Goal: Task Accomplishment & Management: Manage account settings

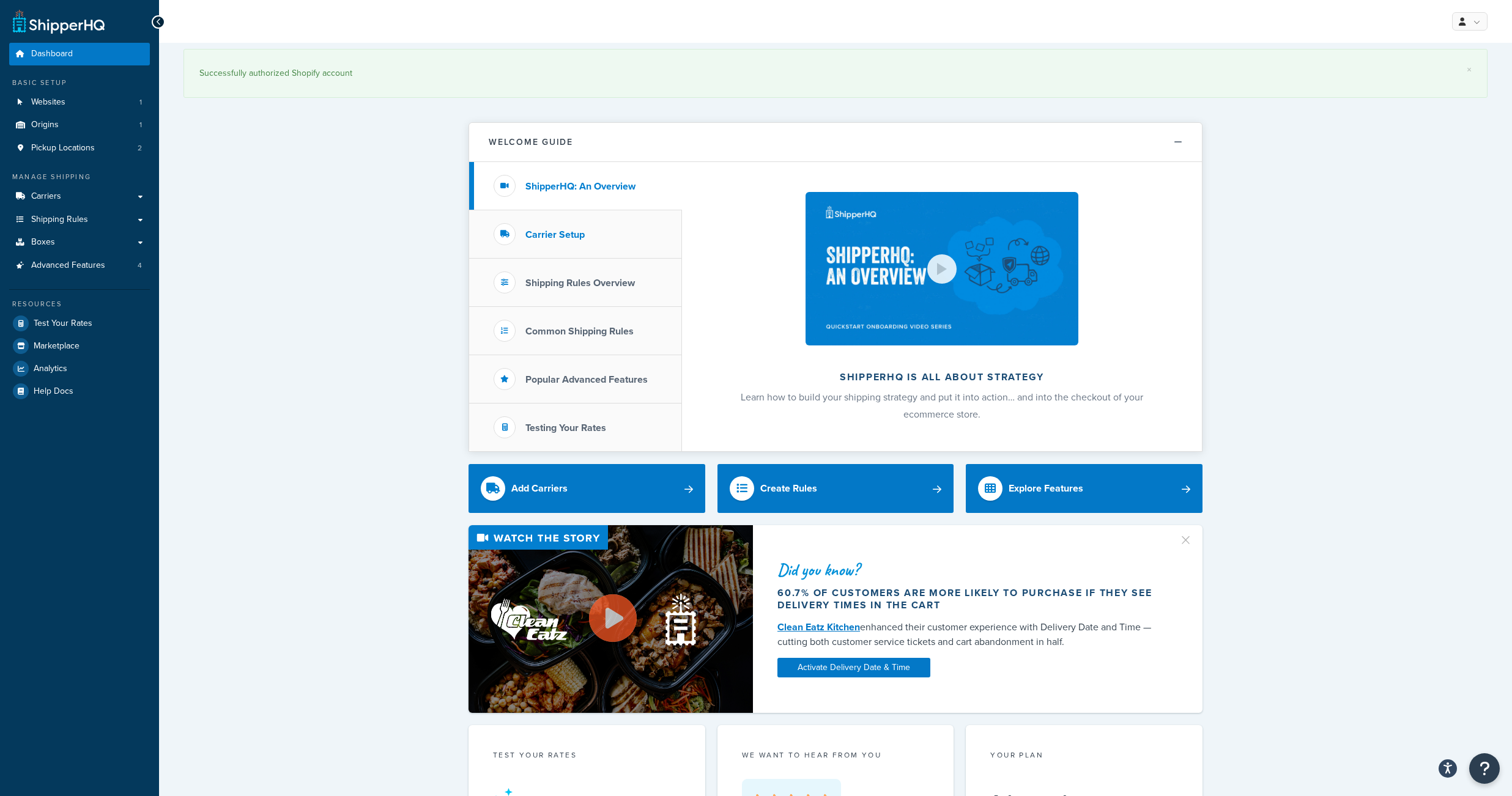
click at [549, 239] on h3 "Carrier Setup" at bounding box center [555, 235] width 60 height 11
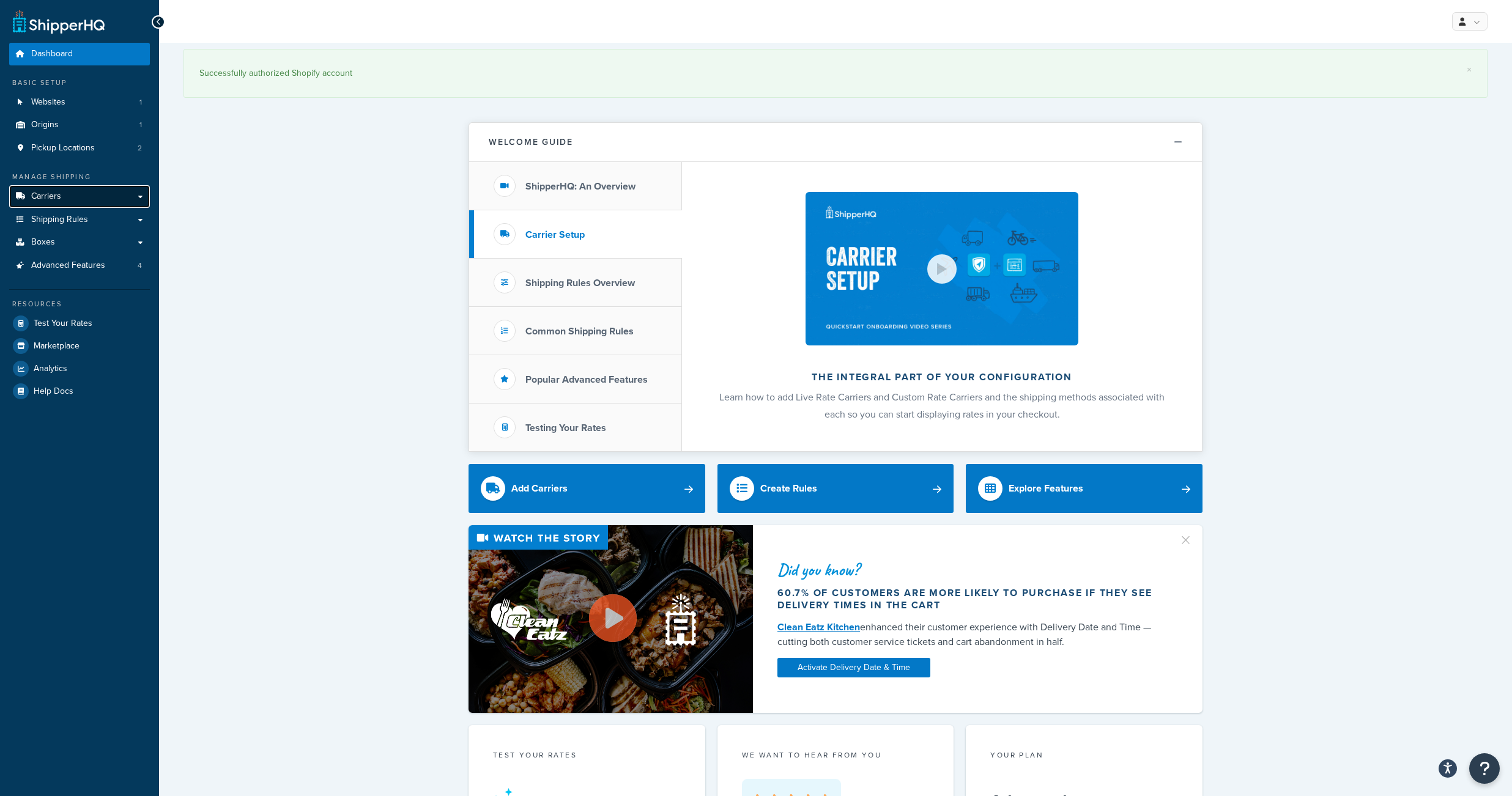
click at [66, 208] on link "Carriers" at bounding box center [79, 196] width 140 height 23
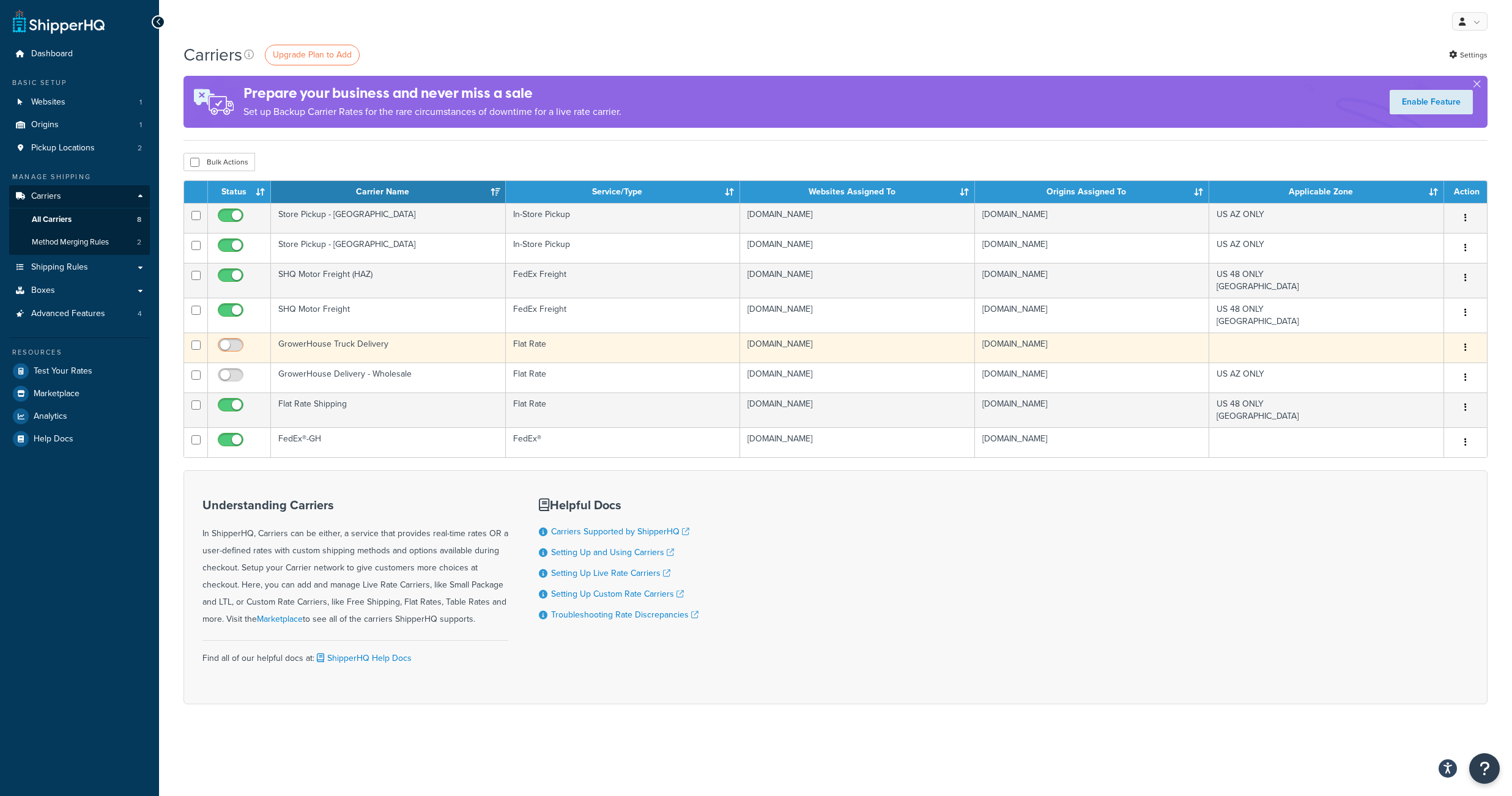
click at [235, 356] on input "checkbox" at bounding box center [233, 348] width 34 height 15
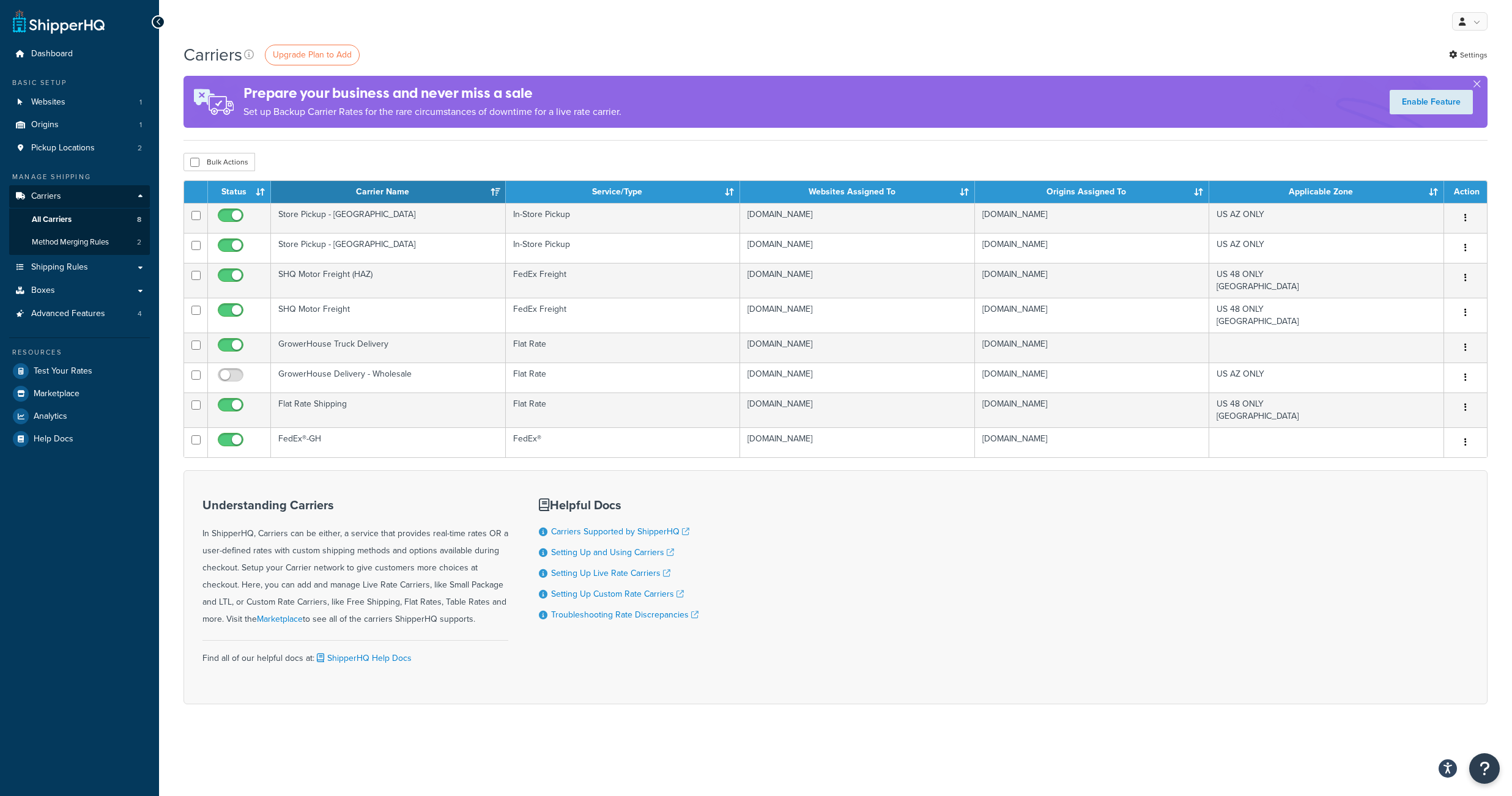
click at [870, 60] on div "Carriers Upgrade Plan to Add Settings" at bounding box center [836, 55] width 1304 height 24
click at [670, 63] on div "Carriers Upgrade Plan to Add Settings" at bounding box center [836, 55] width 1304 height 24
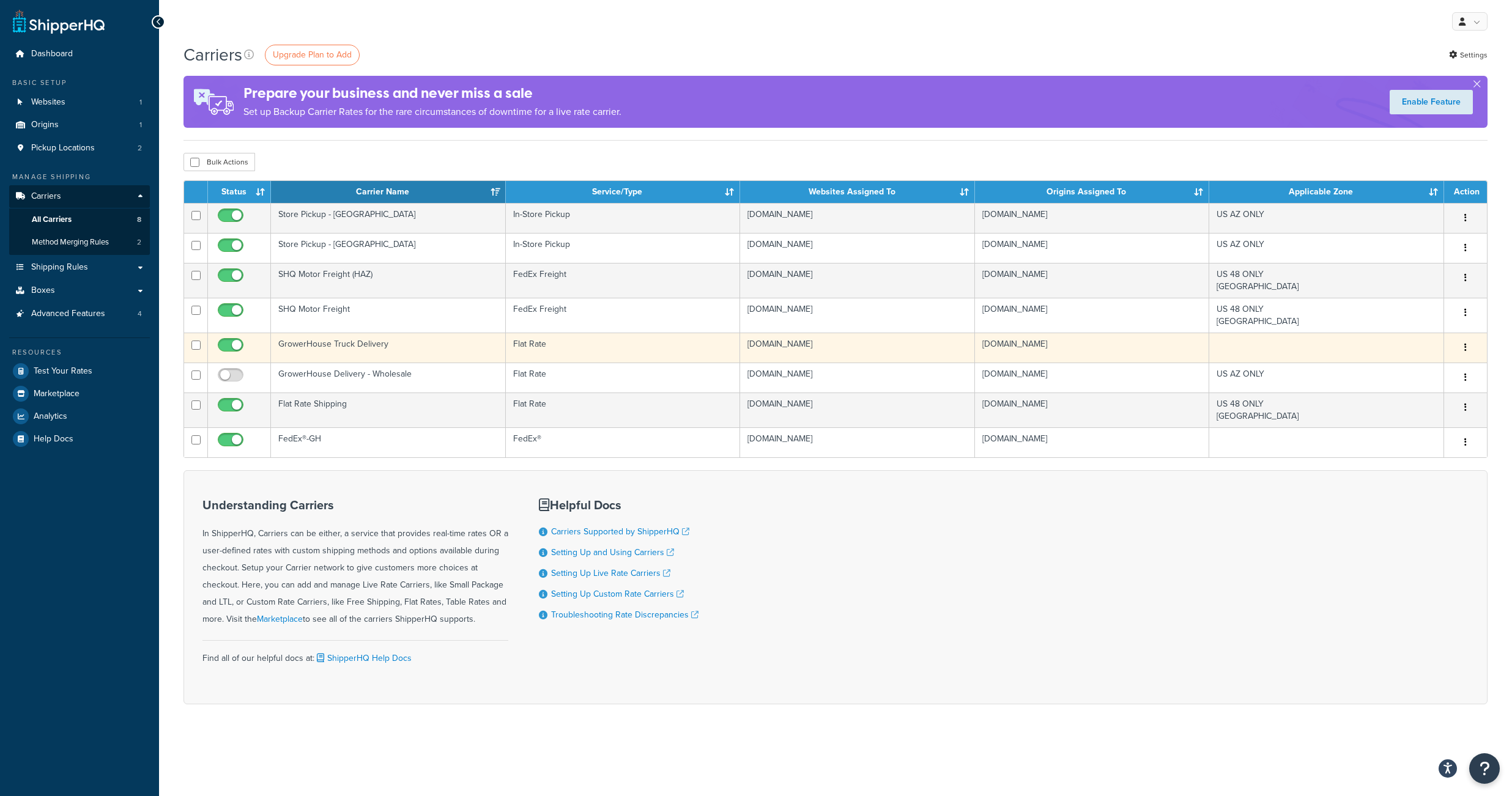
click at [237, 356] on input "checkbox" at bounding box center [233, 348] width 34 height 15
checkbox input "false"
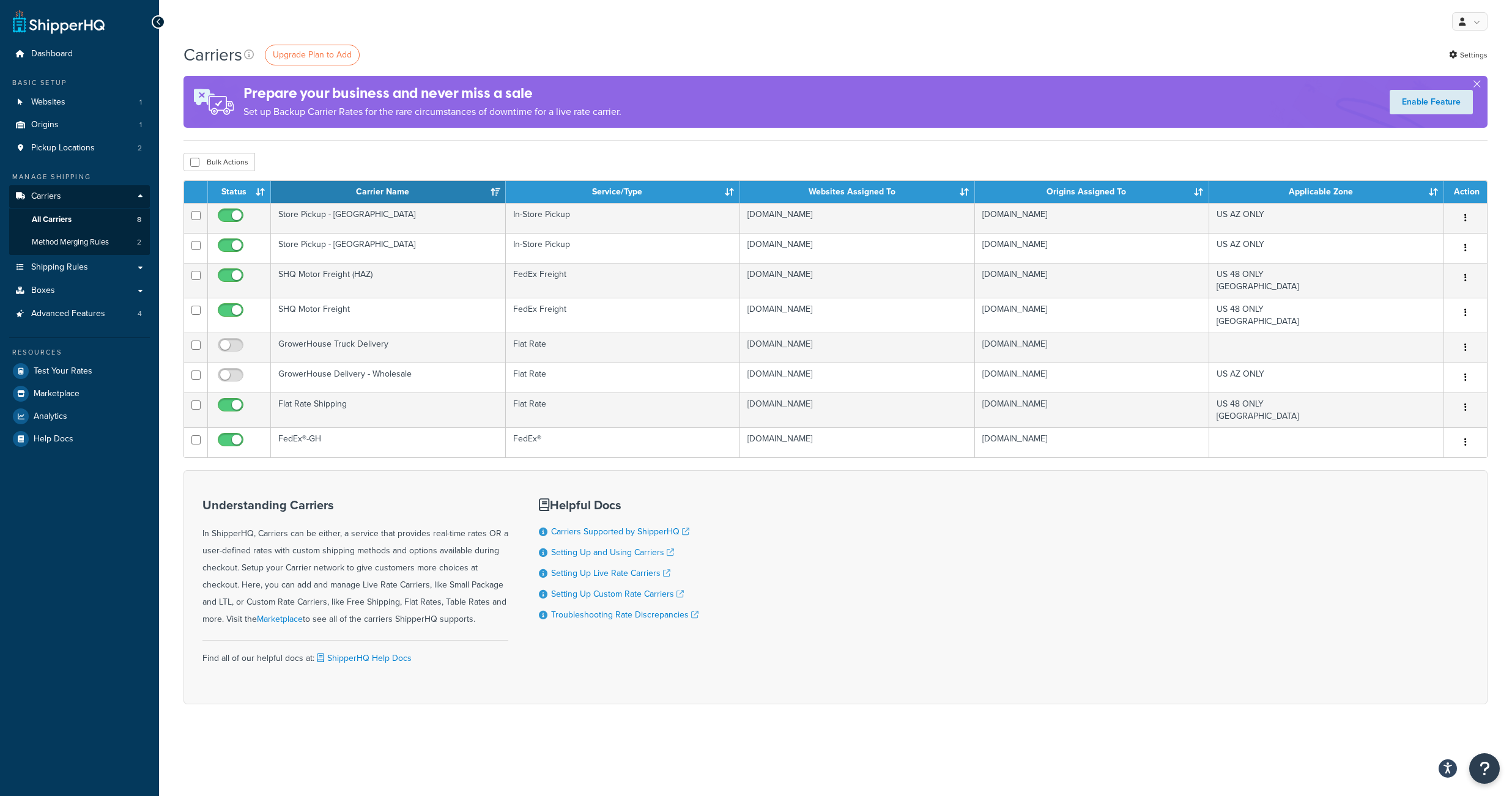
click at [798, 603] on div "Understanding Carriers In ShipperHQ, Carriers can be either, a service that pro…" at bounding box center [836, 587] width 1304 height 235
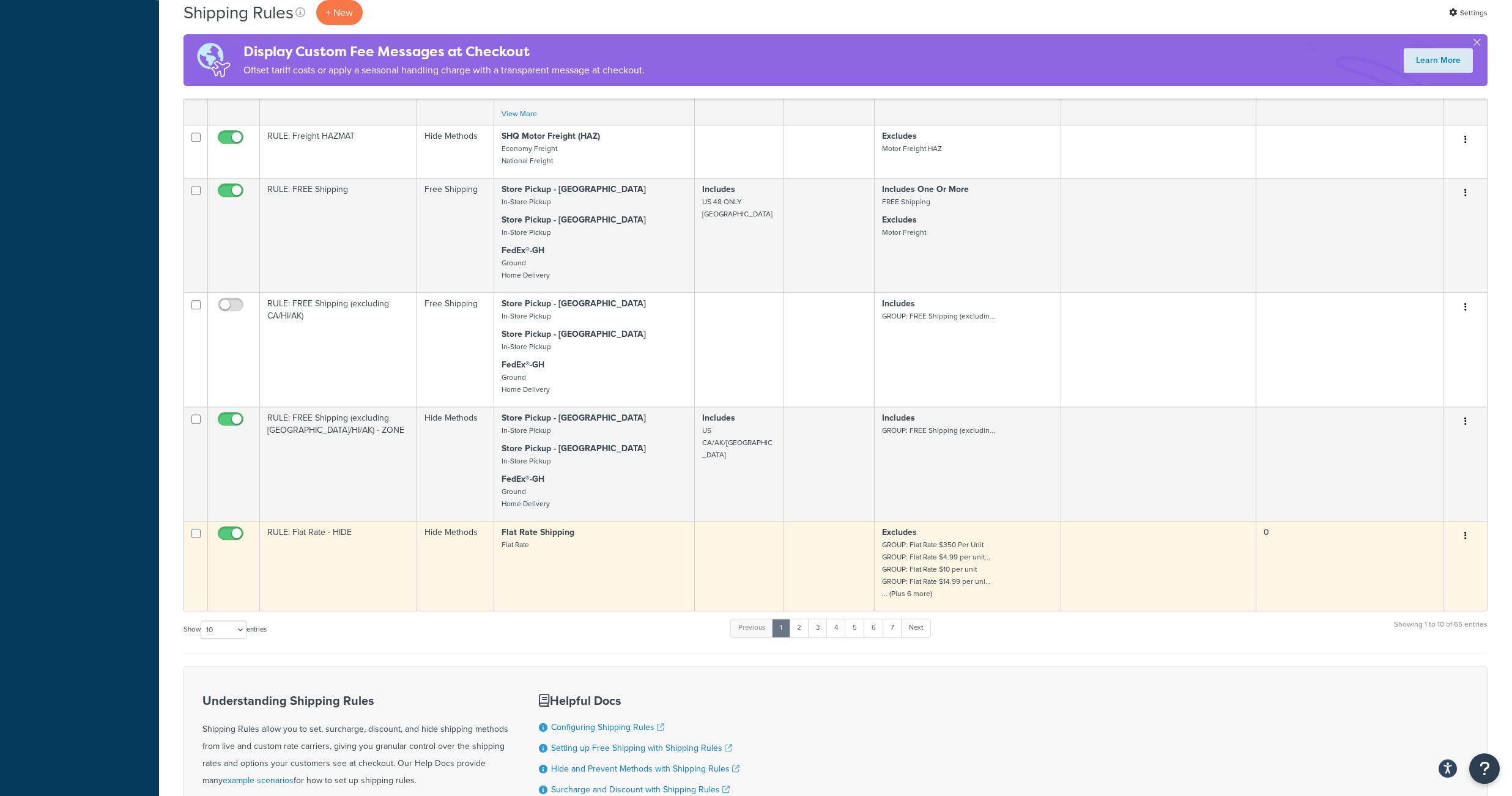
scroll to position [697, 0]
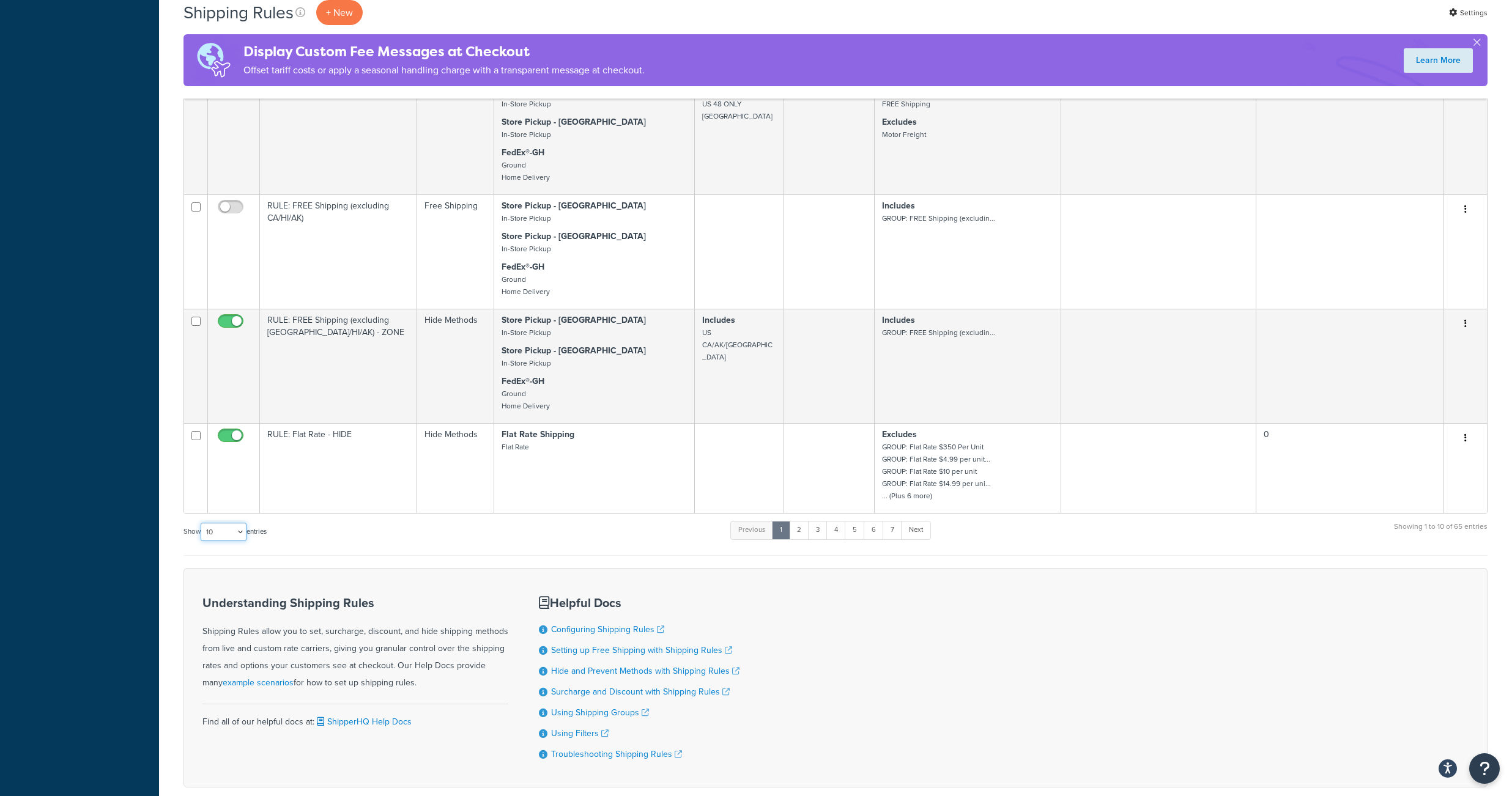
select select "1000"
click option "1000" at bounding box center [0, 0] width 0 height 0
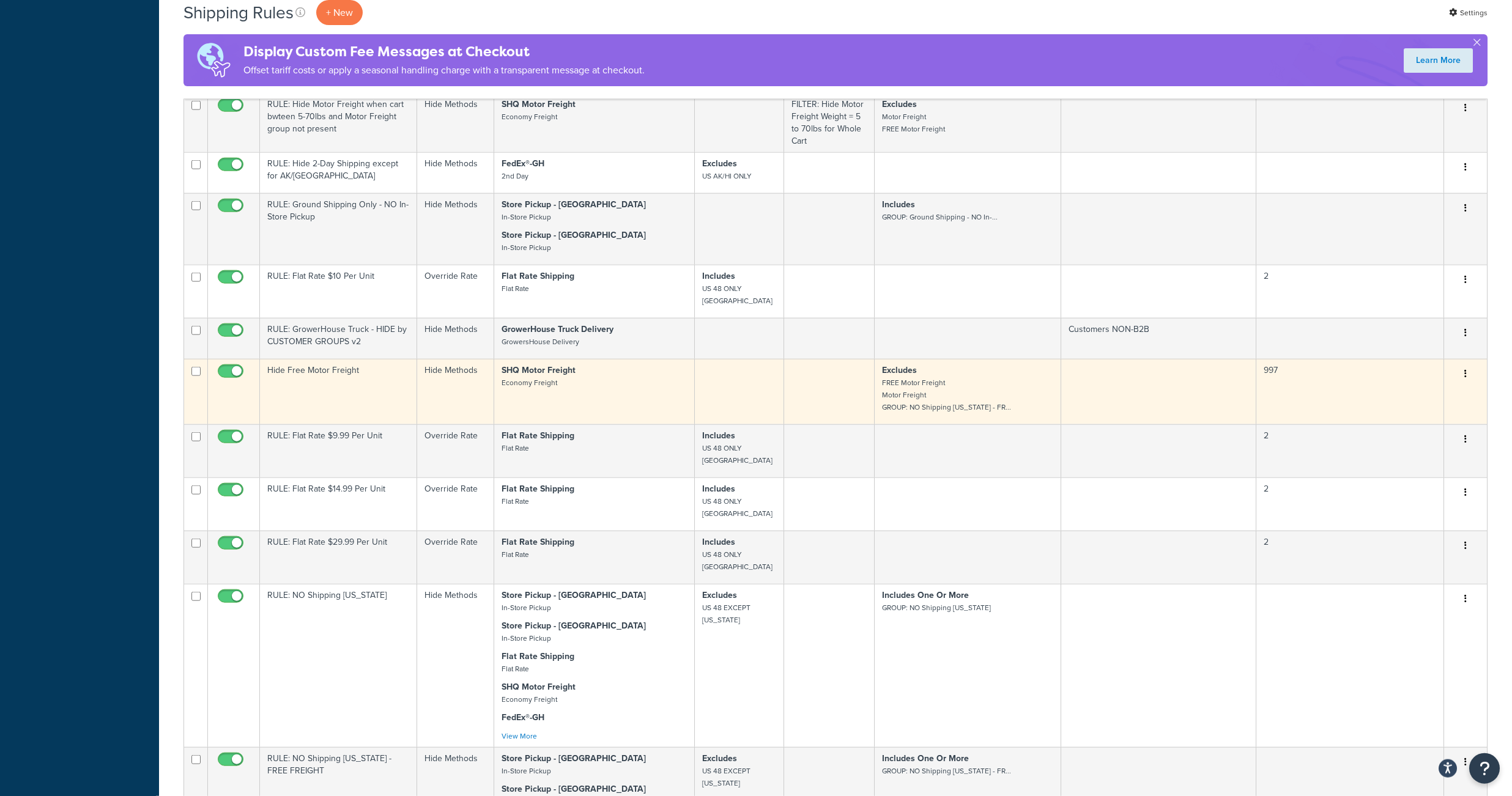
scroll to position [2811, 0]
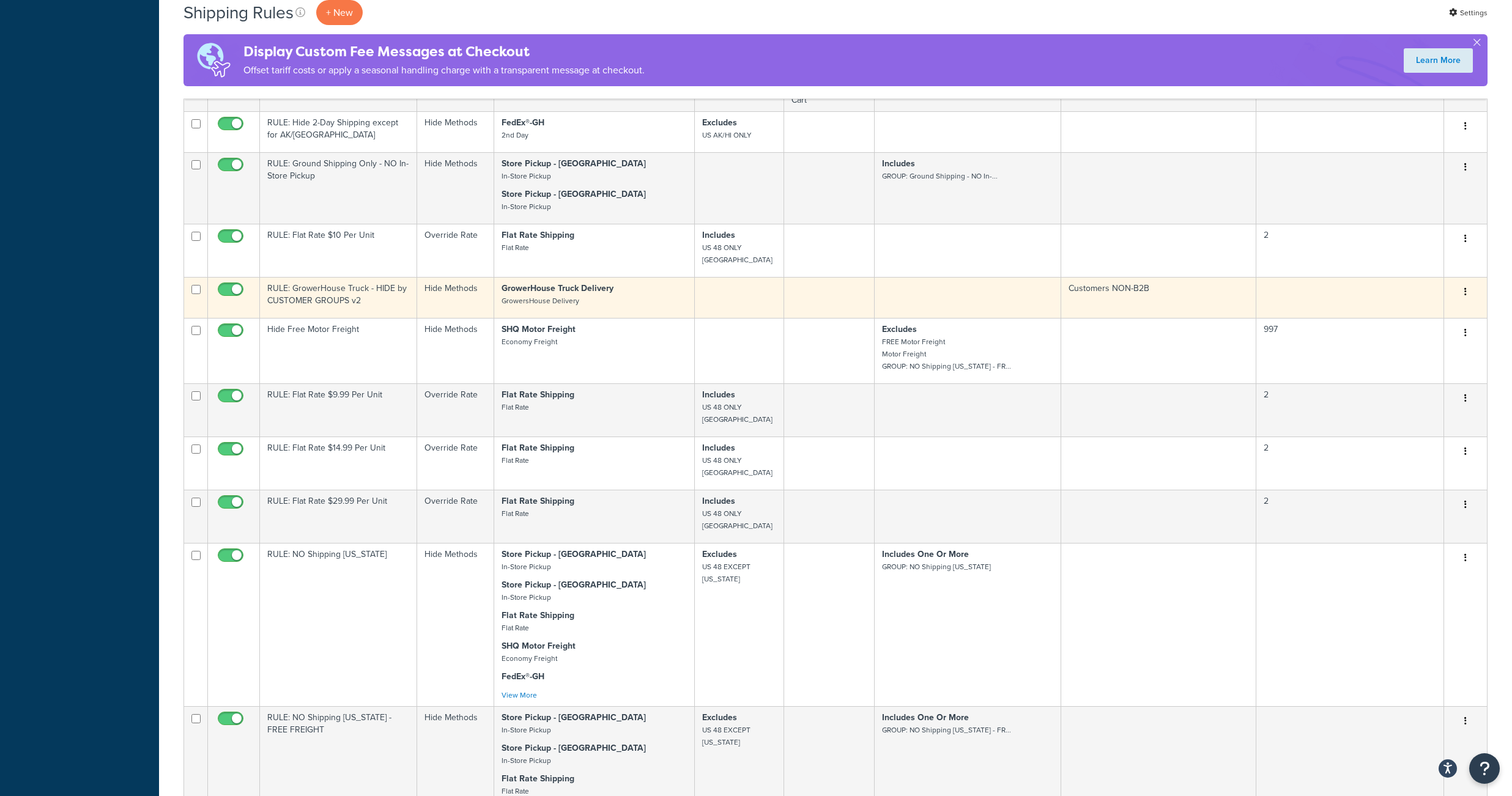
click at [341, 318] on td "RULE: GrowerHouse Truck - HIDE by CUSTOMER GROUPS v2" at bounding box center [338, 297] width 157 height 41
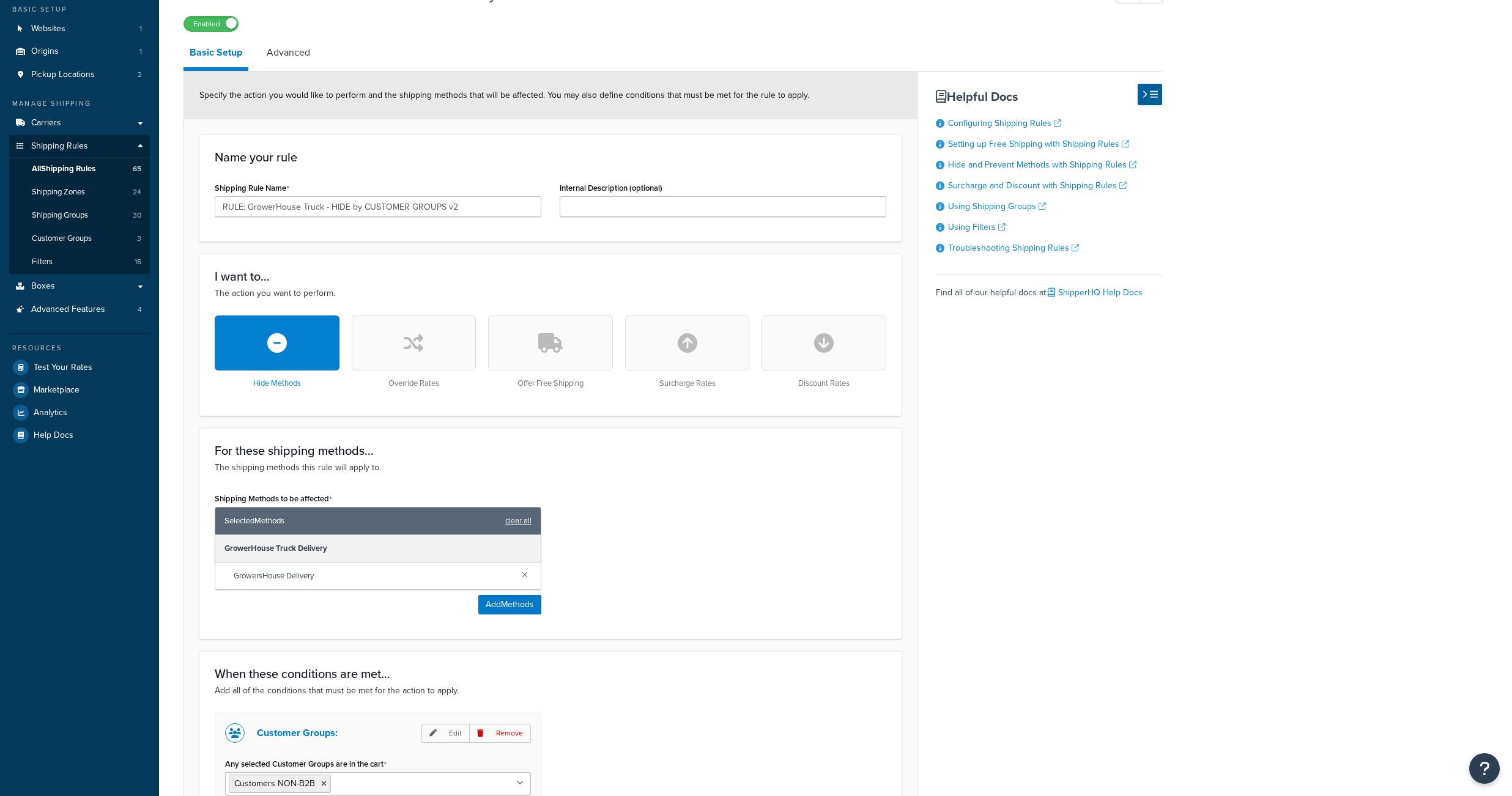
scroll to position [209, 0]
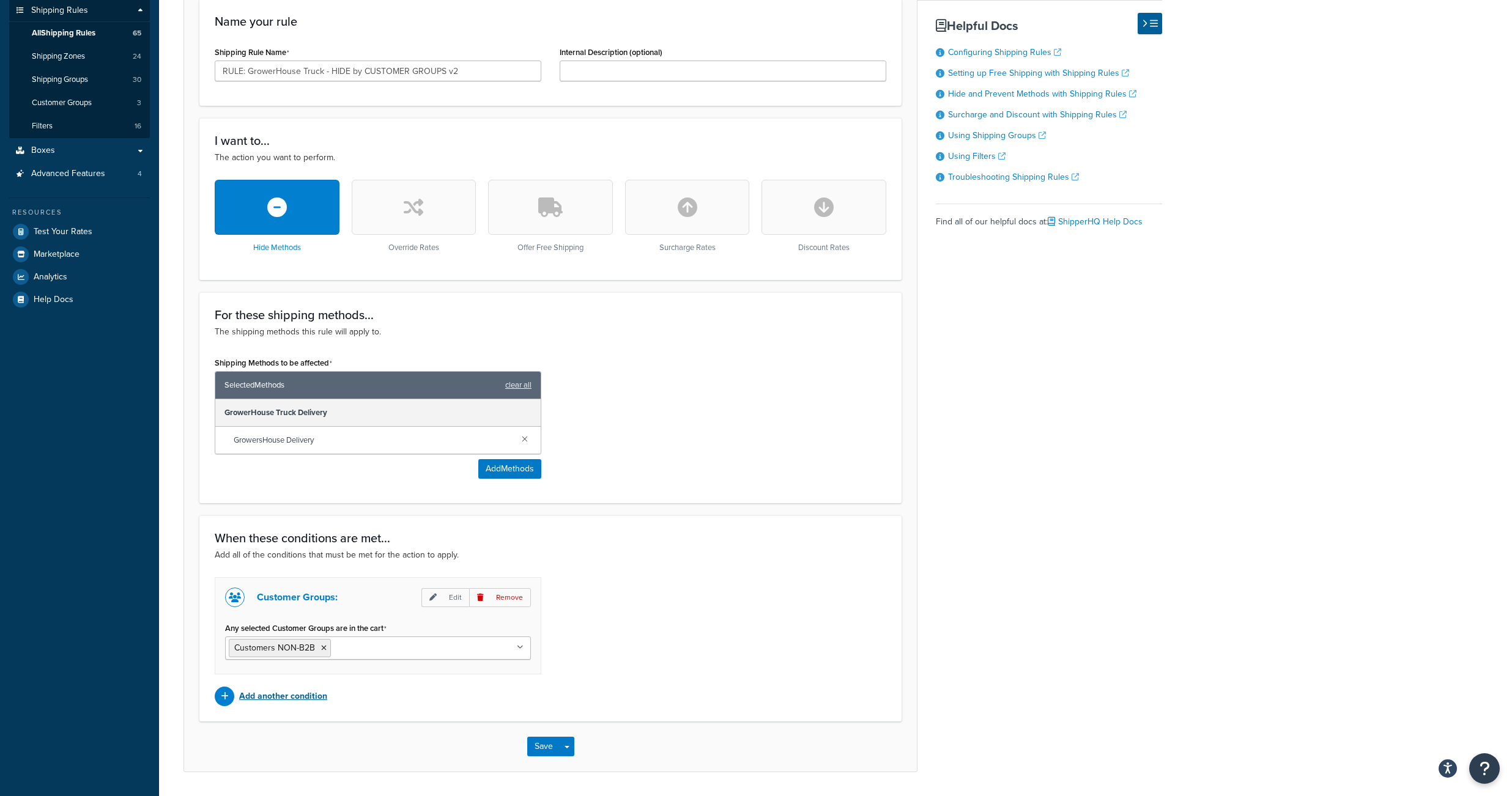
click at [314, 705] on p "Add another condition" at bounding box center [283, 696] width 88 height 17
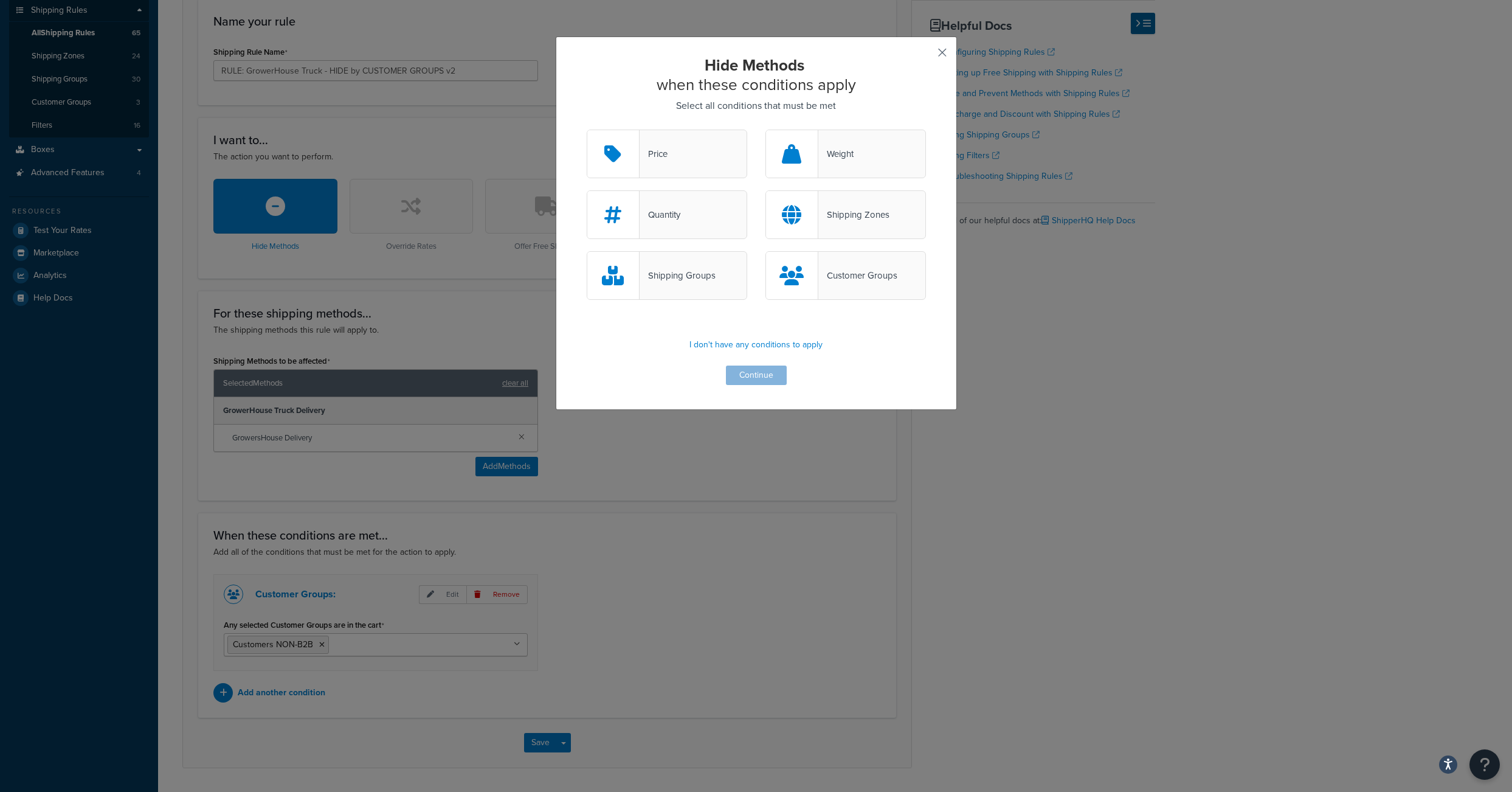
click at [926, 55] on button "button" at bounding box center [924, 56] width 3 height 3
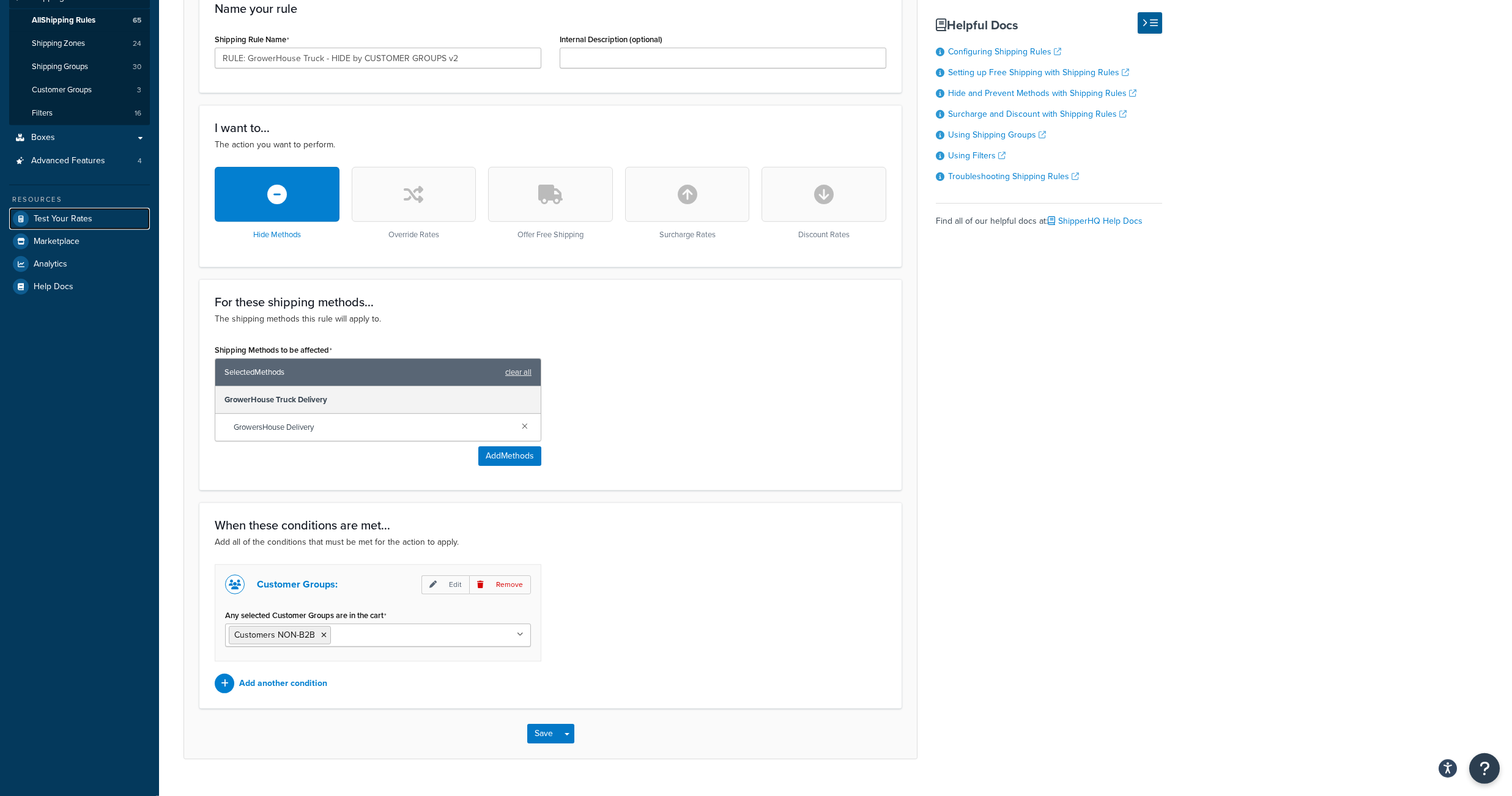
scroll to position [280, 0]
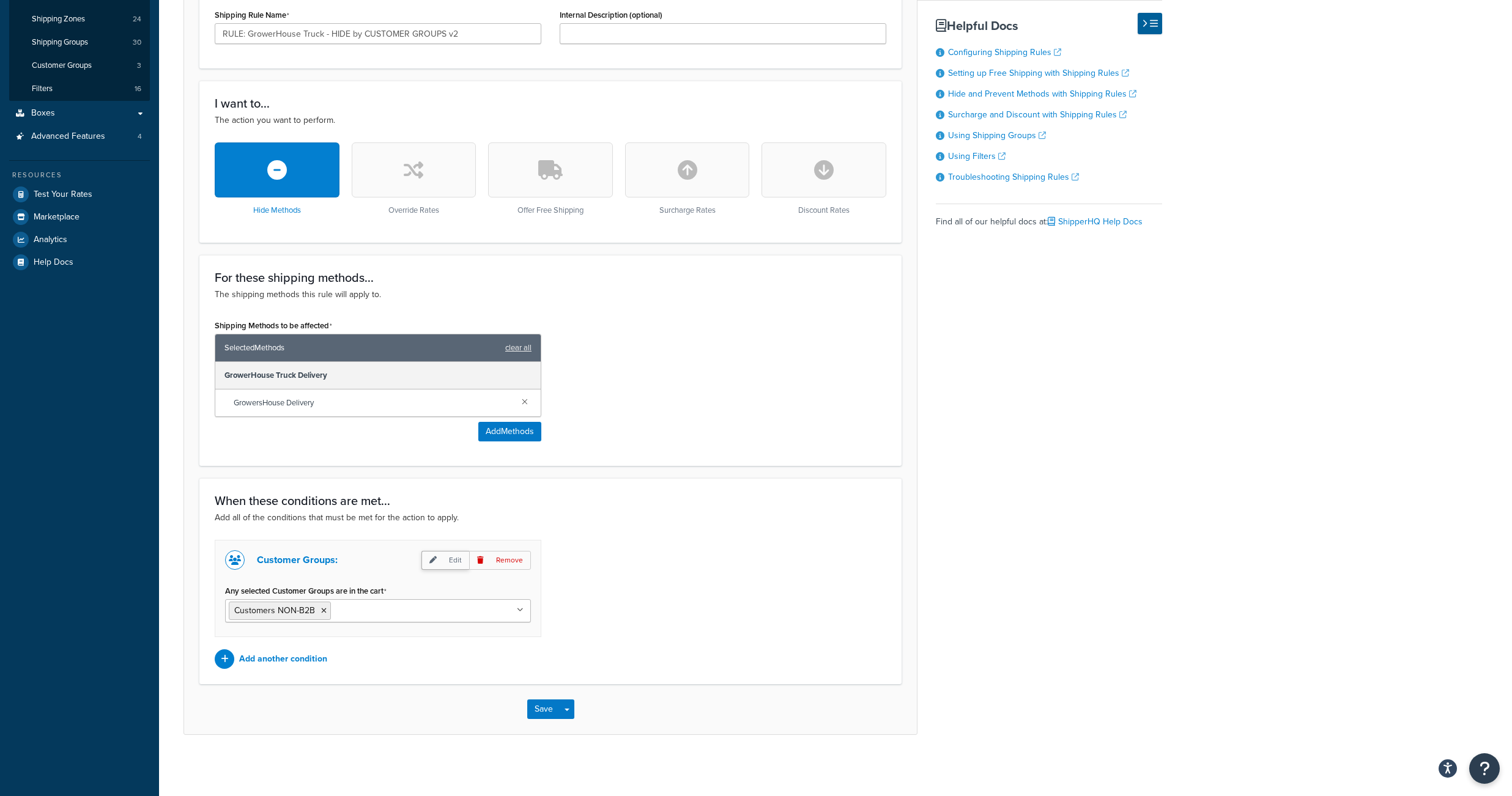
click at [451, 554] on p "Edit" at bounding box center [445, 559] width 48 height 19
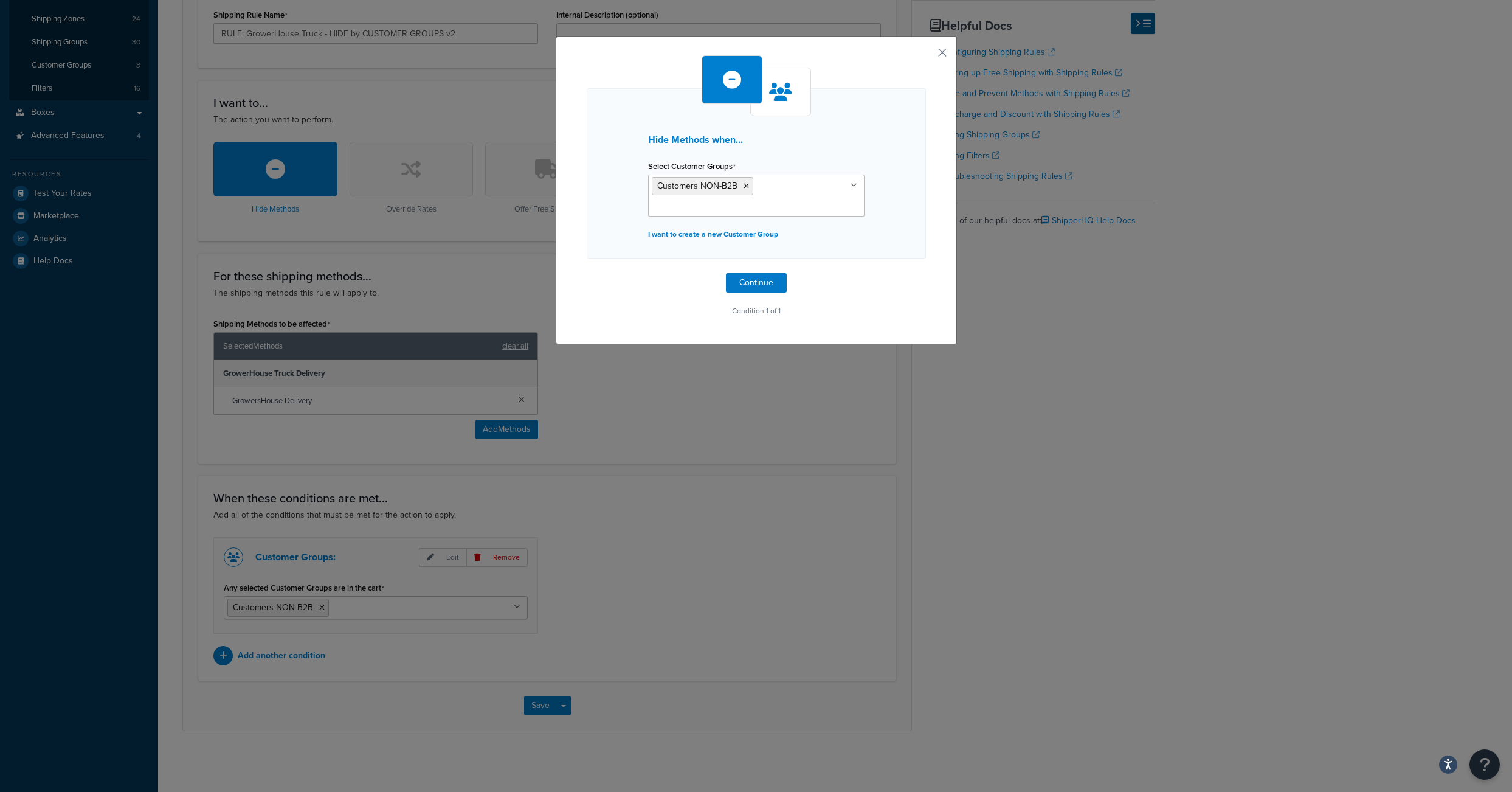
click at [772, 88] on icon at bounding box center [780, 92] width 23 height 18
click at [775, 91] on icon at bounding box center [780, 92] width 23 height 18
drag, startPoint x: 725, startPoint y: 79, endPoint x: 778, endPoint y: 78, distance: 53.0
click at [761, 78] on div at bounding box center [756, 86] width 110 height 61
click at [926, 55] on button "button" at bounding box center [924, 56] width 3 height 3
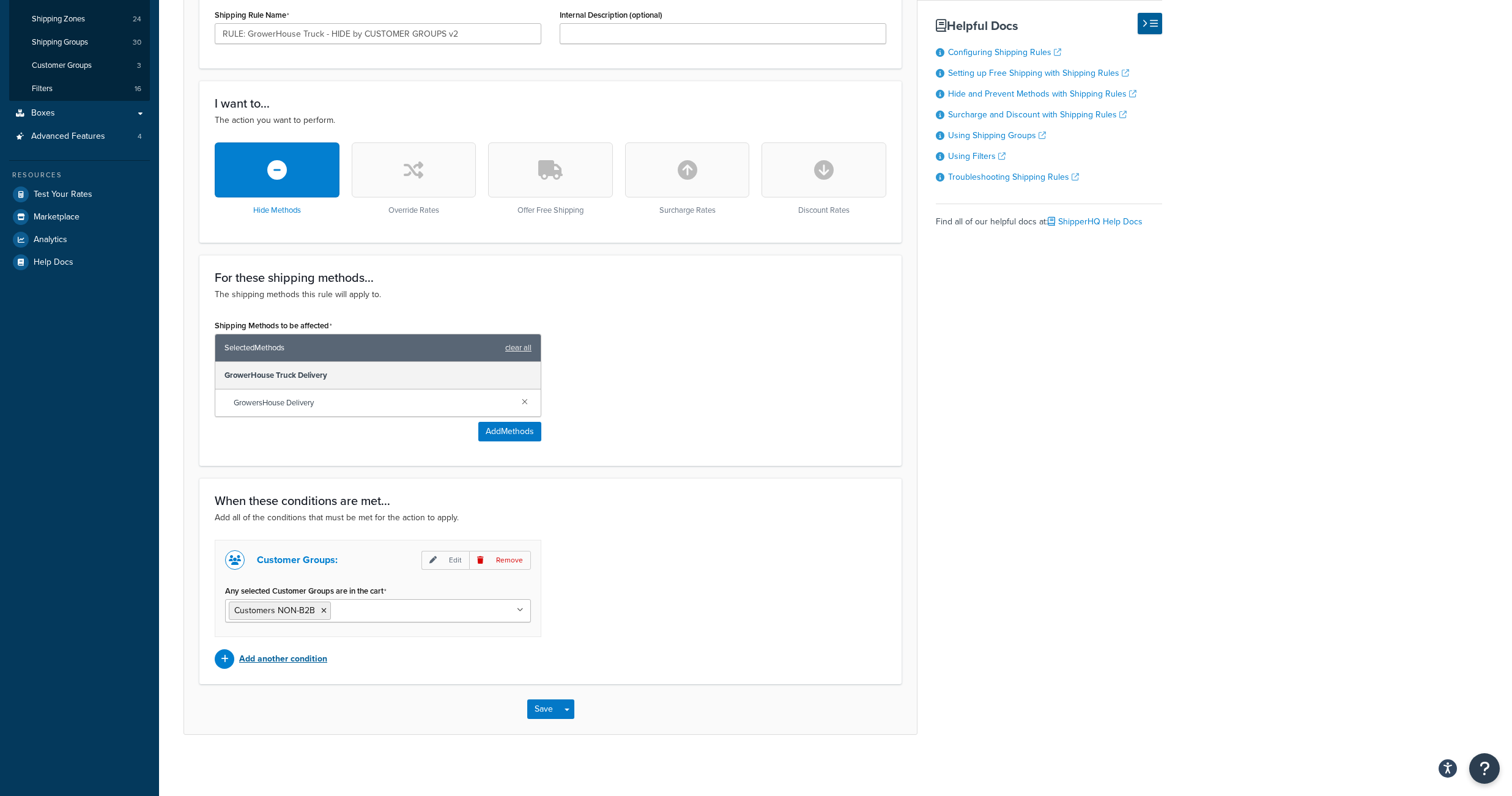
click at [327, 655] on p "Add another condition" at bounding box center [283, 659] width 88 height 17
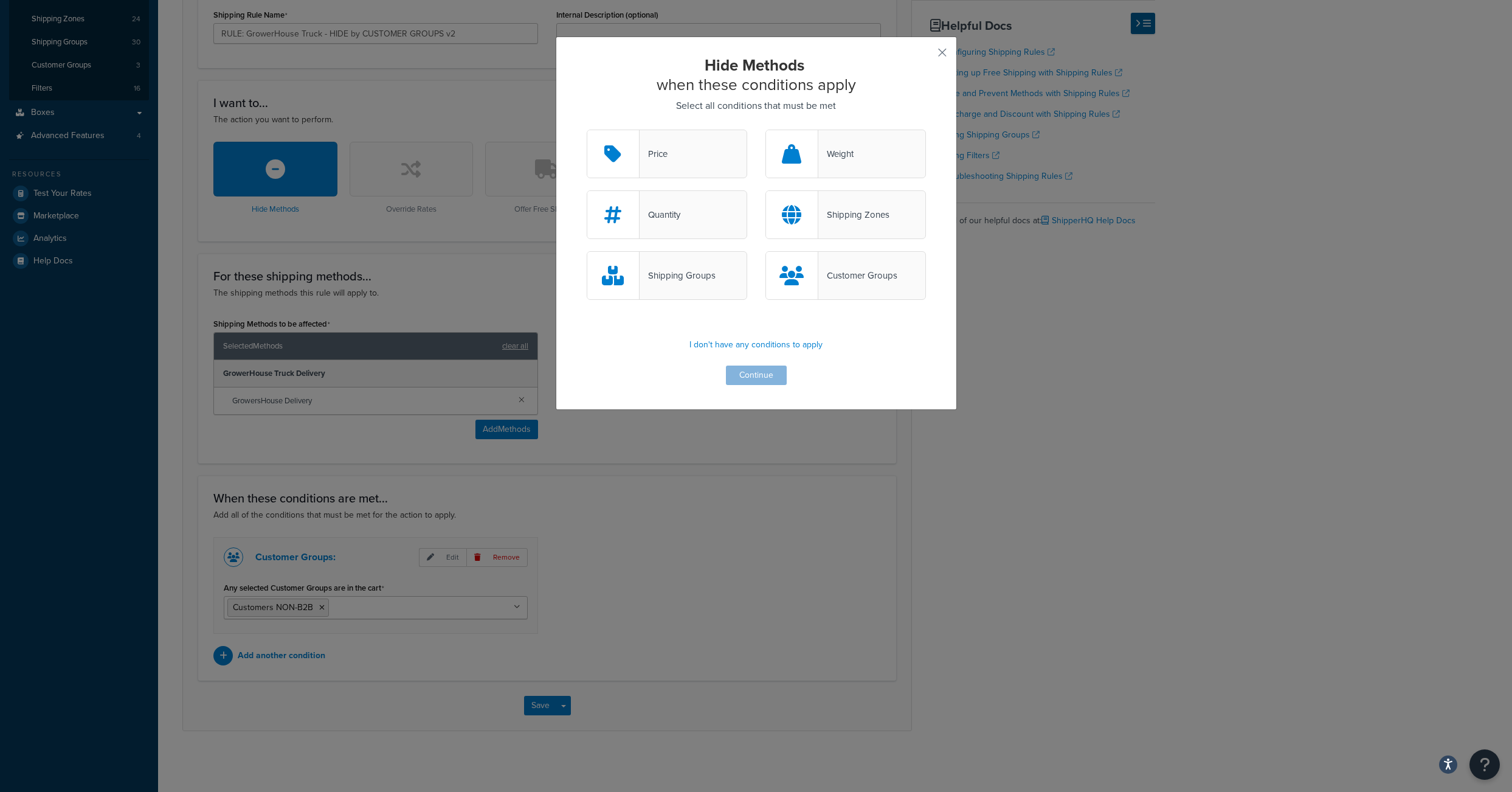
click at [851, 284] on div "Customer Groups" at bounding box center [858, 275] width 79 height 17
click at [0, 0] on input "Customer Groups" at bounding box center [0, 0] width 0 height 0
click at [758, 385] on button "Continue" at bounding box center [757, 376] width 61 height 20
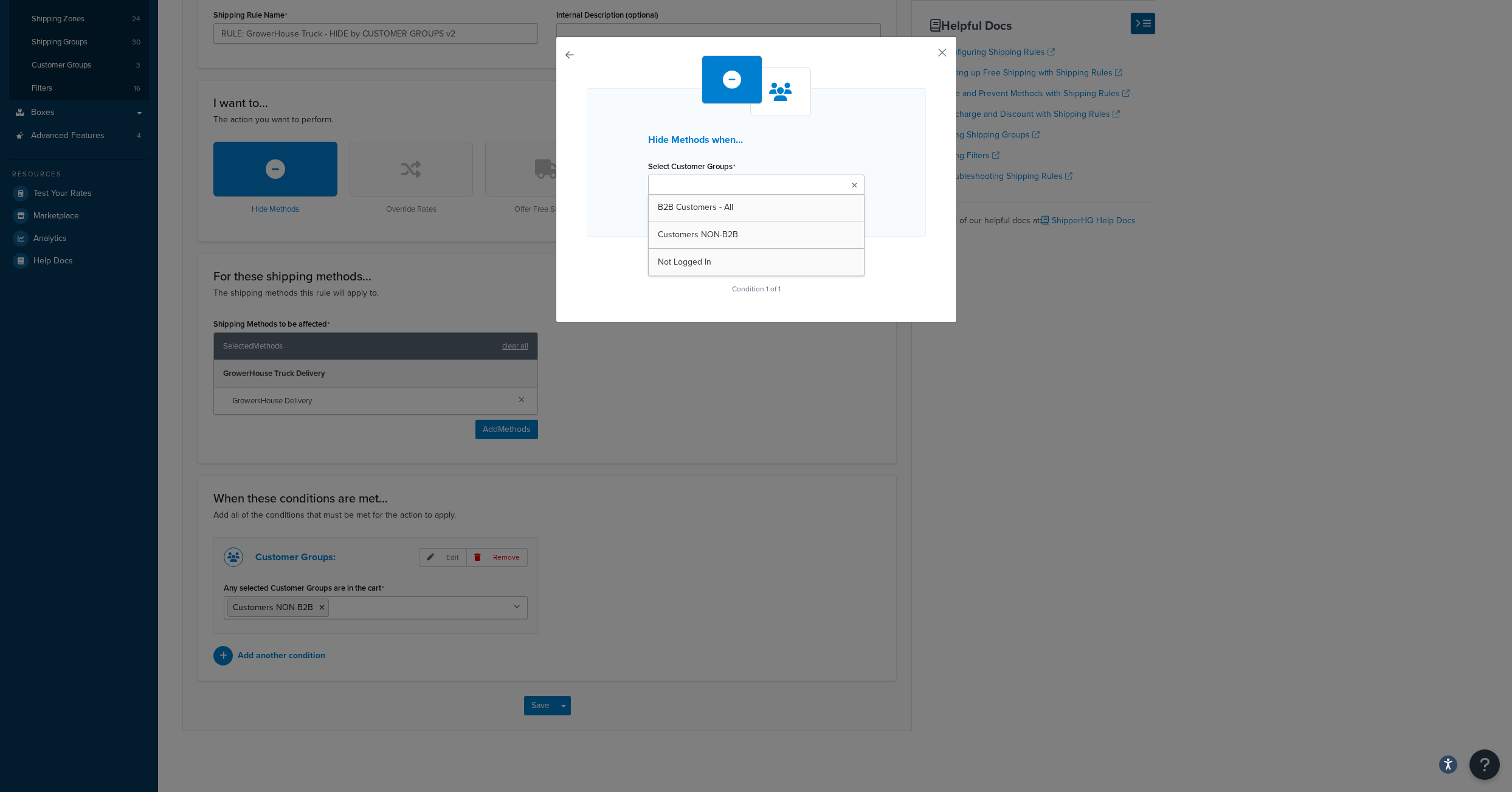
drag, startPoint x: 690, startPoint y: 189, endPoint x: 826, endPoint y: 135, distance: 146.3
click at [759, 179] on input "Select Customer Groups" at bounding box center [705, 186] width 108 height 14
click at [926, 55] on button "button" at bounding box center [924, 56] width 3 height 3
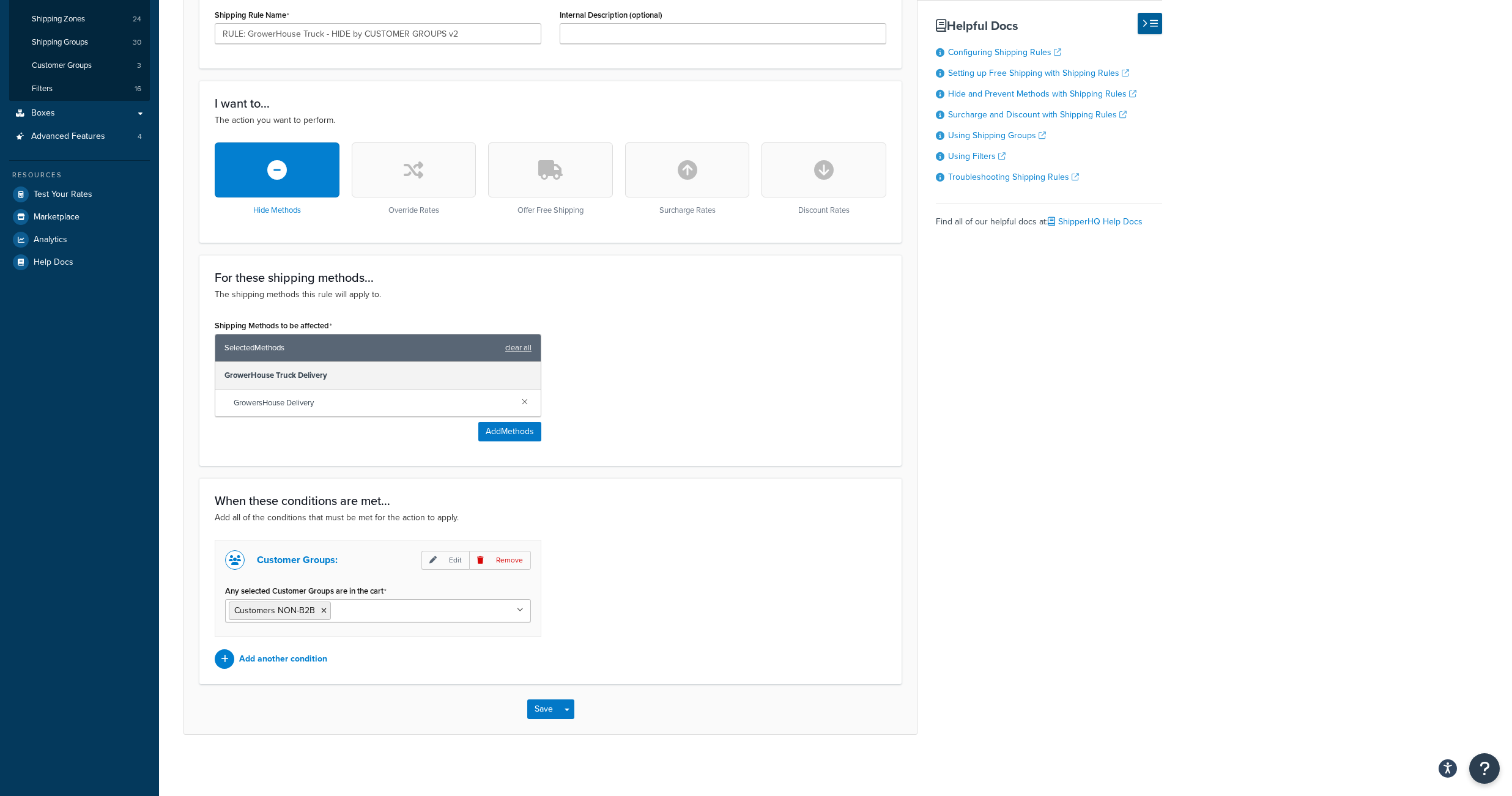
click at [1078, 421] on div "Basic Setup Advanced Specify the action you would like to perform and the shipp…" at bounding box center [673, 299] width 978 height 870
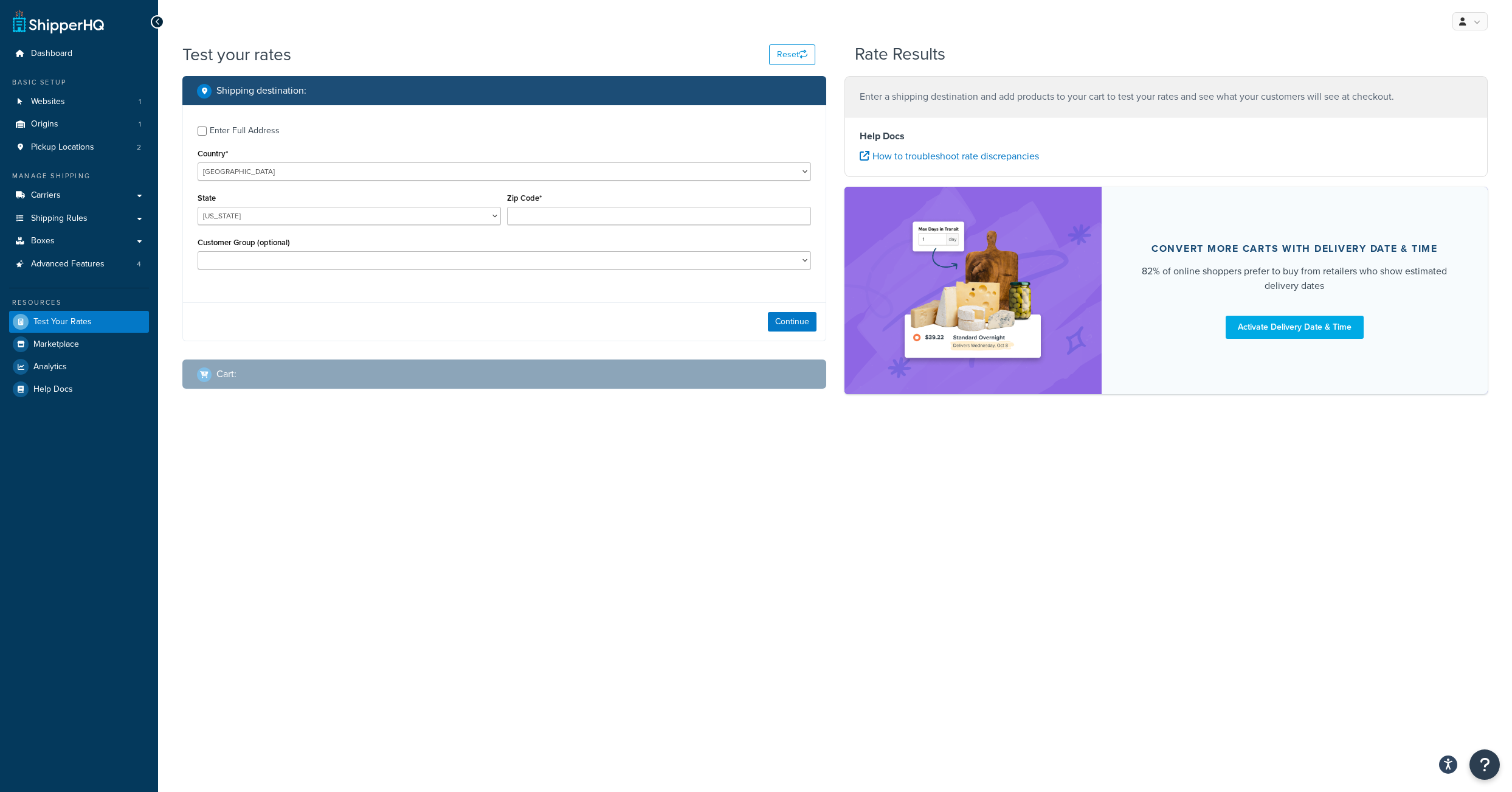
click at [199, 136] on div "Enter Full Address Country* United States United Kingdom Afghanistan Åland Isla…" at bounding box center [504, 199] width 642 height 188
click at [200, 135] on input "Enter Full Address" at bounding box center [202, 131] width 9 height 9
checkbox input "true"
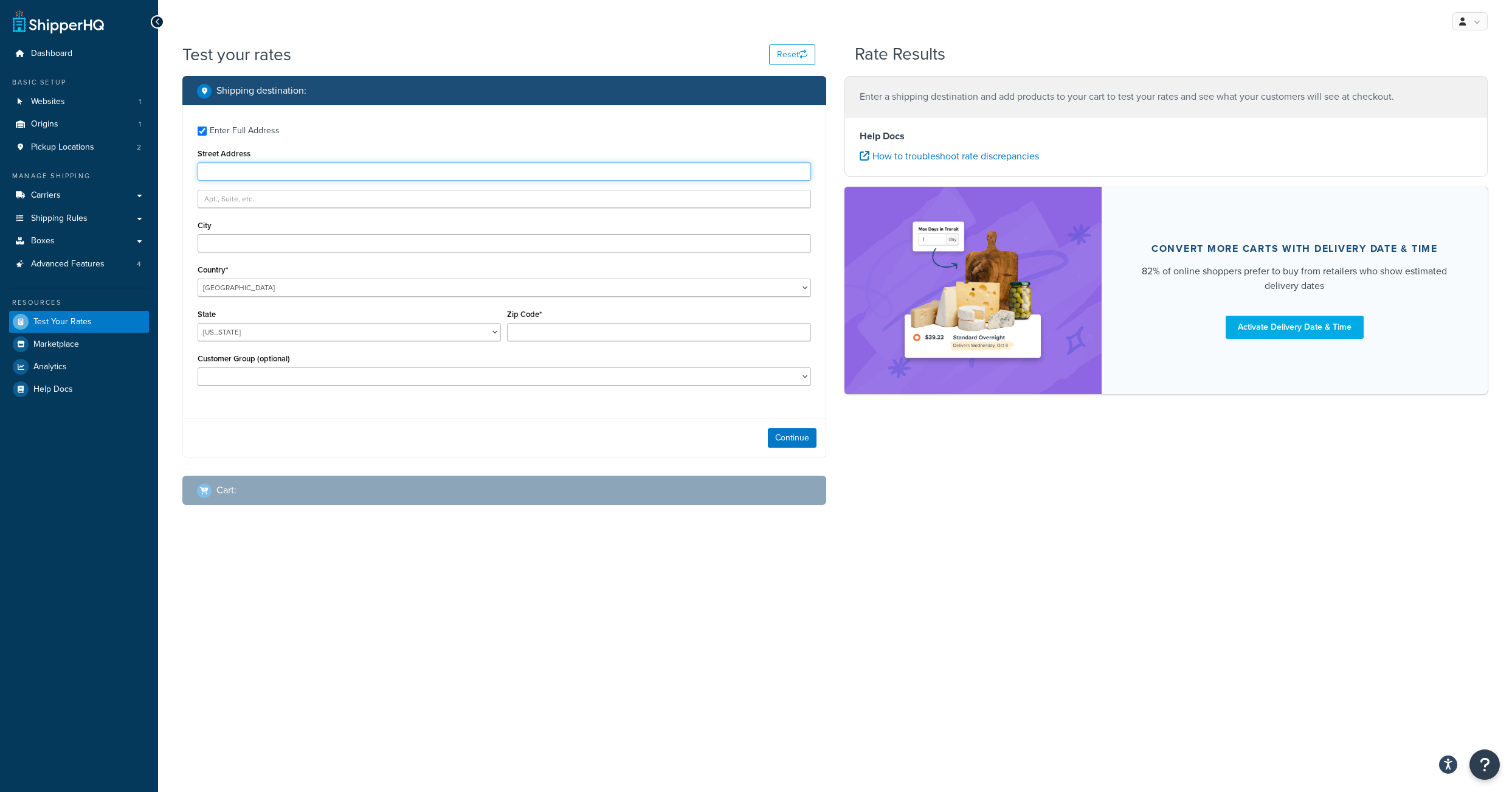
click at [238, 181] on input "Street Address" at bounding box center [504, 171] width 614 height 18
type input "3635 E 34th St"
type input "Tucson"
select select "AZ"
type input "85713"
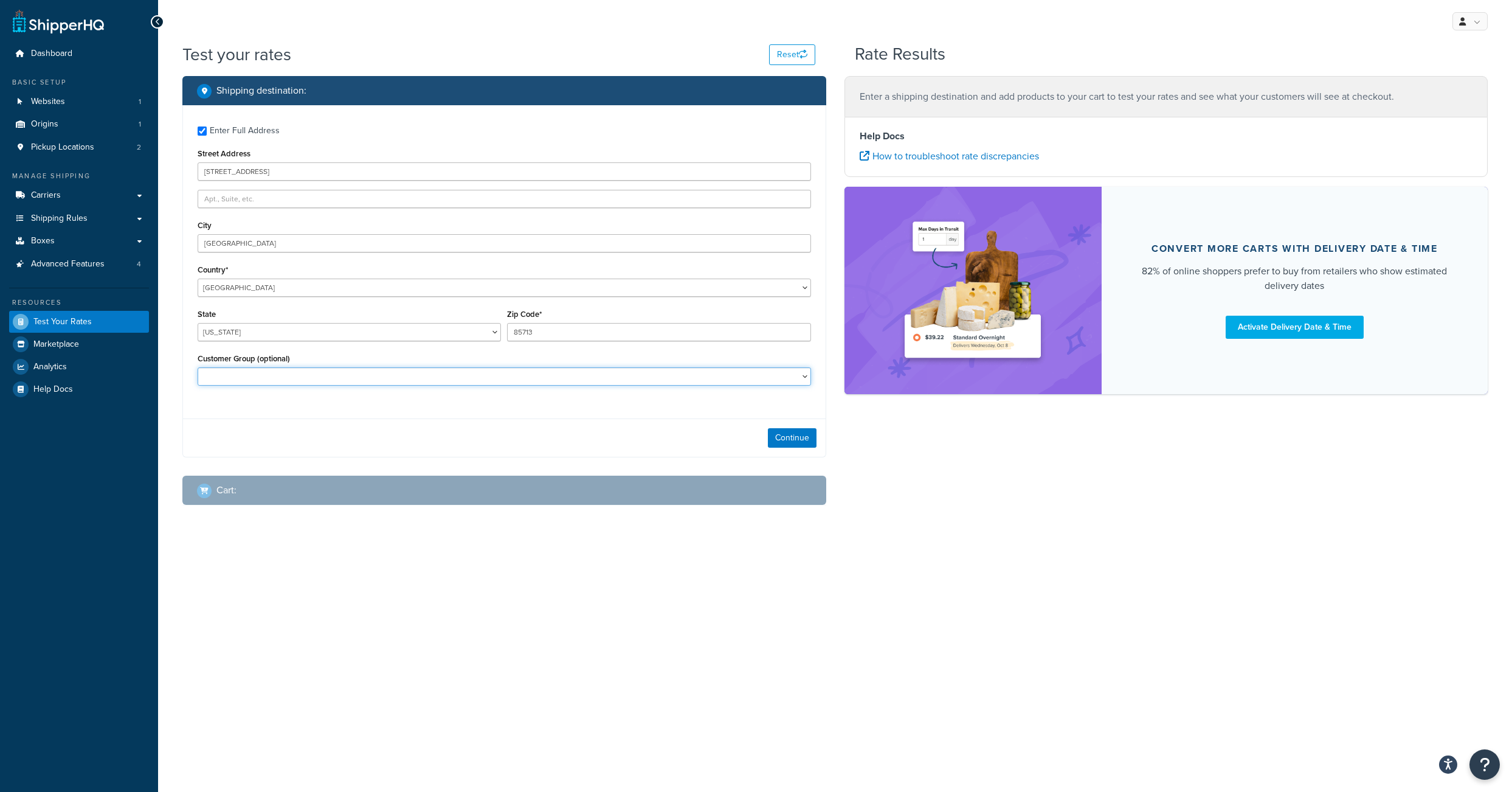
select select "Customers NON-B2B"
click option "Customers NON-B2B" at bounding box center [0, 0] width 0 height 0
click at [788, 448] on button "Continue" at bounding box center [792, 438] width 48 height 20
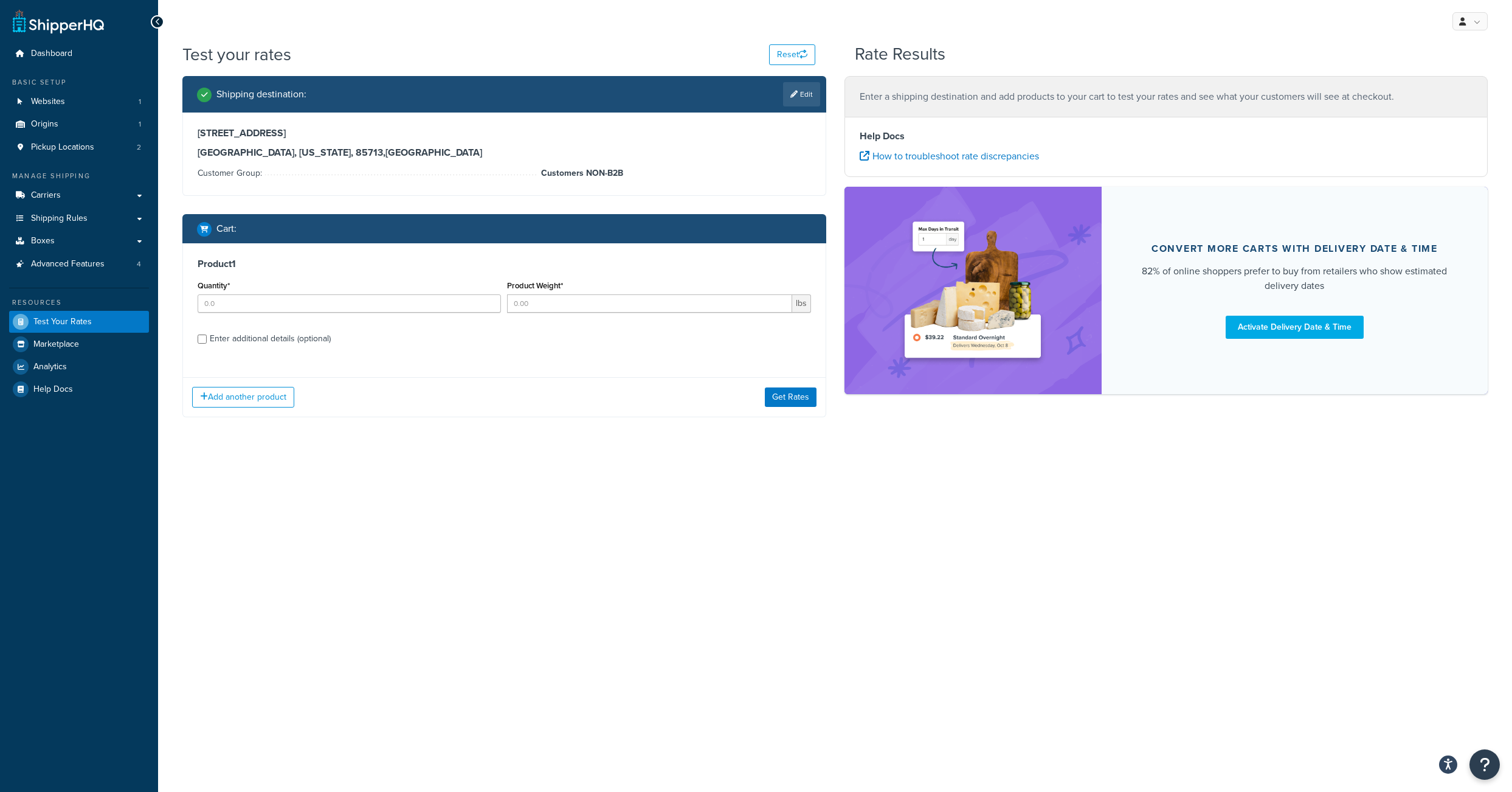
click at [199, 347] on div "Enter additional details (optional)" at bounding box center [504, 338] width 614 height 20
click at [217, 312] on input "Quantity*" at bounding box center [349, 304] width 303 height 18
type input "1"
click at [207, 347] on div "Enter additional details (optional)" at bounding box center [504, 338] width 614 height 20
click at [207, 344] on input "Enter additional details (optional)" at bounding box center [202, 338] width 9 height 9
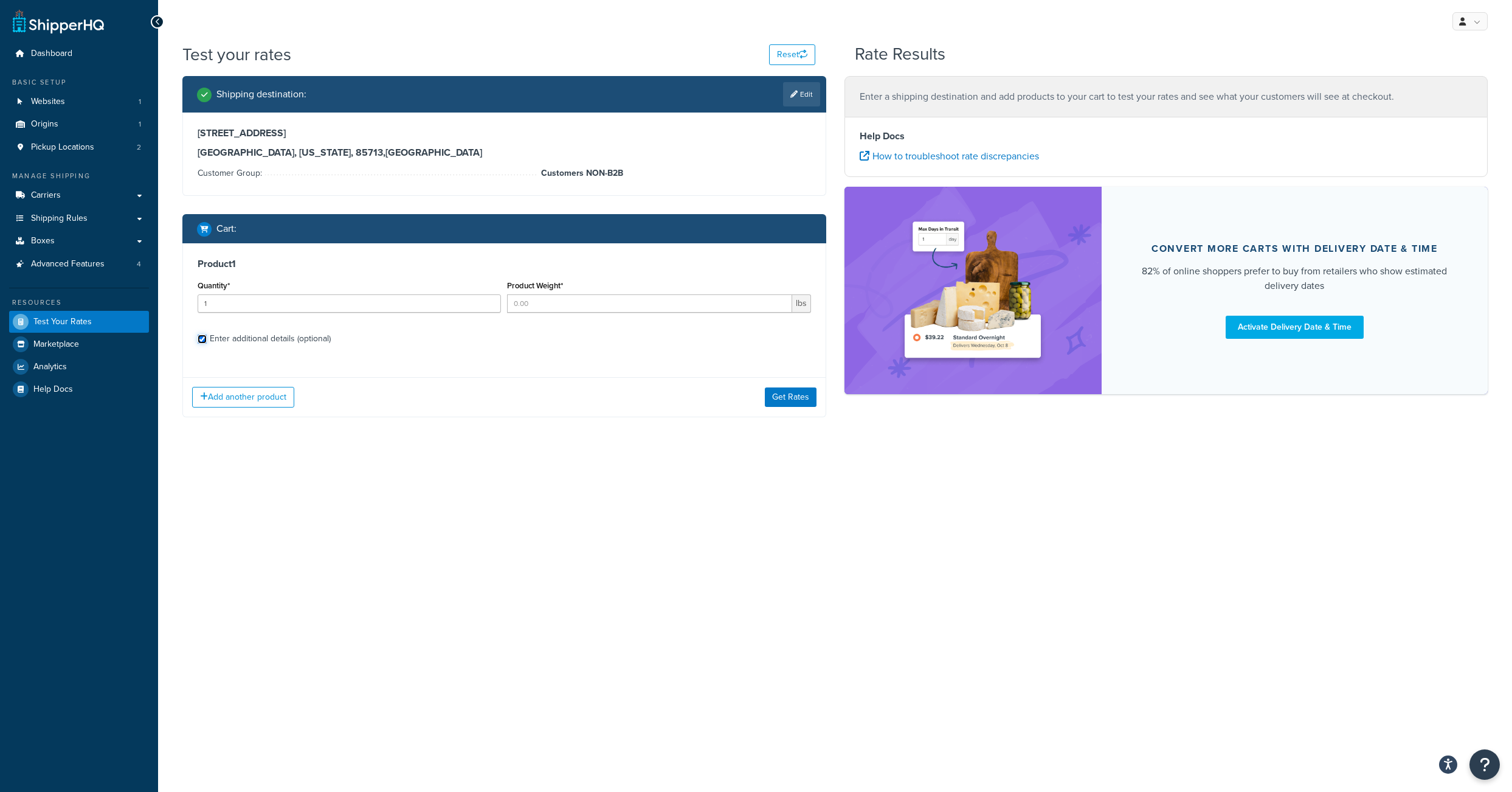
checkbox input "true"
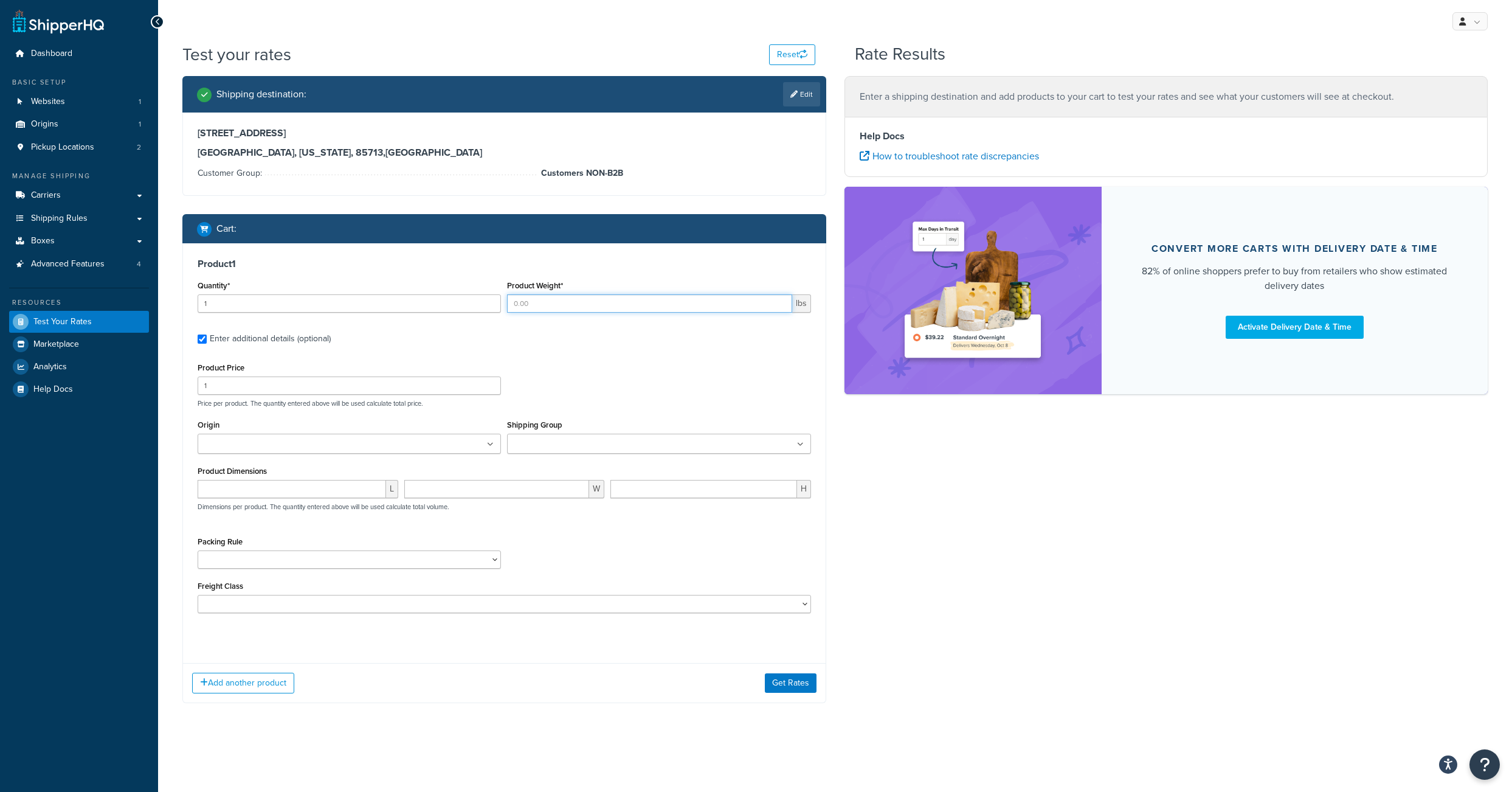
click at [522, 312] on input "Product Weight*" at bounding box center [649, 304] width 285 height 18
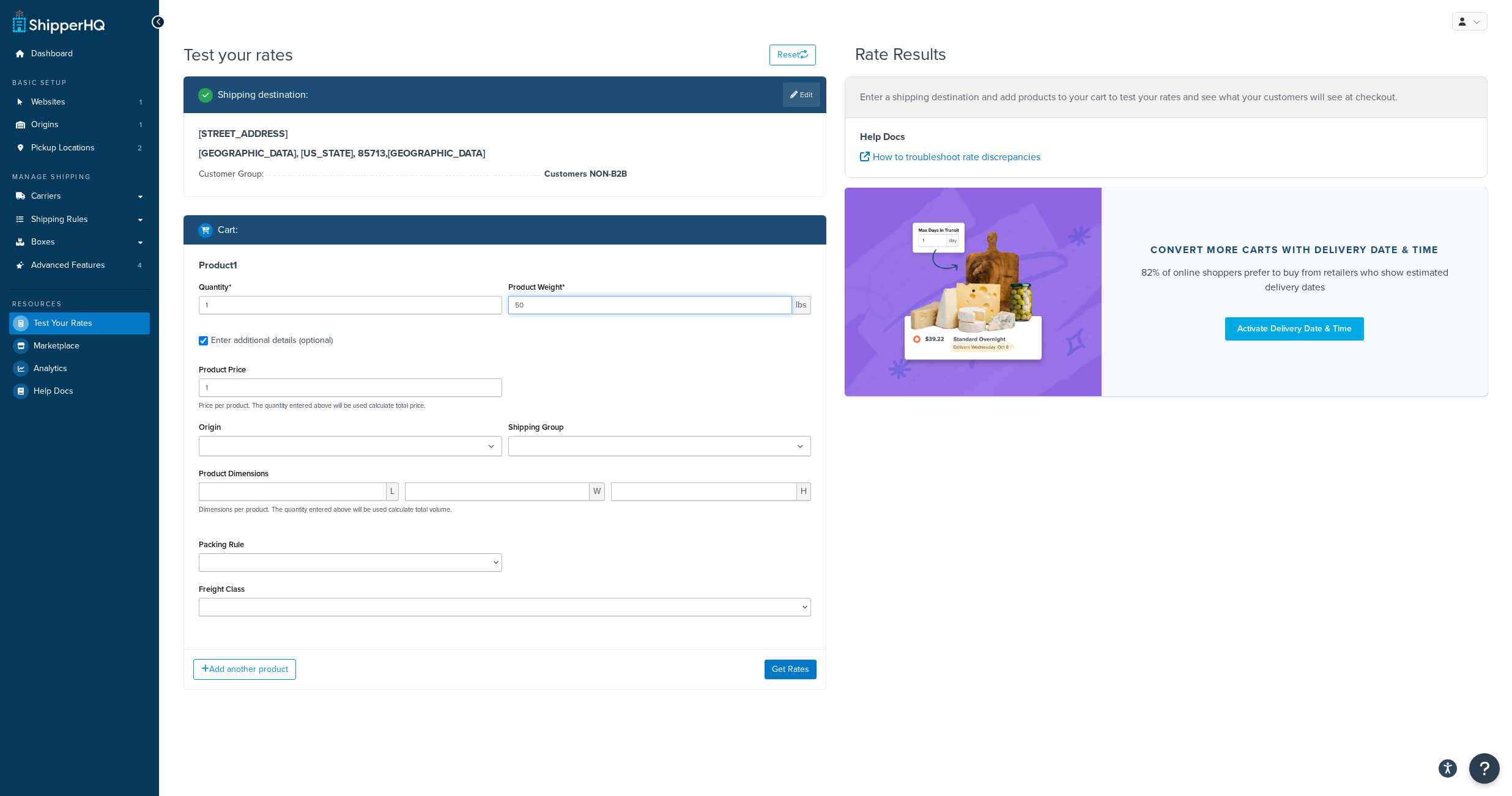
type input "50"
drag, startPoint x: 213, startPoint y: 405, endPoint x: 185, endPoint y: 402, distance: 28.2
click at [199, 397] on input "1" at bounding box center [350, 388] width 303 height 18
type input "100"
click at [537, 453] on input "Shipping Group" at bounding box center [566, 447] width 108 height 14
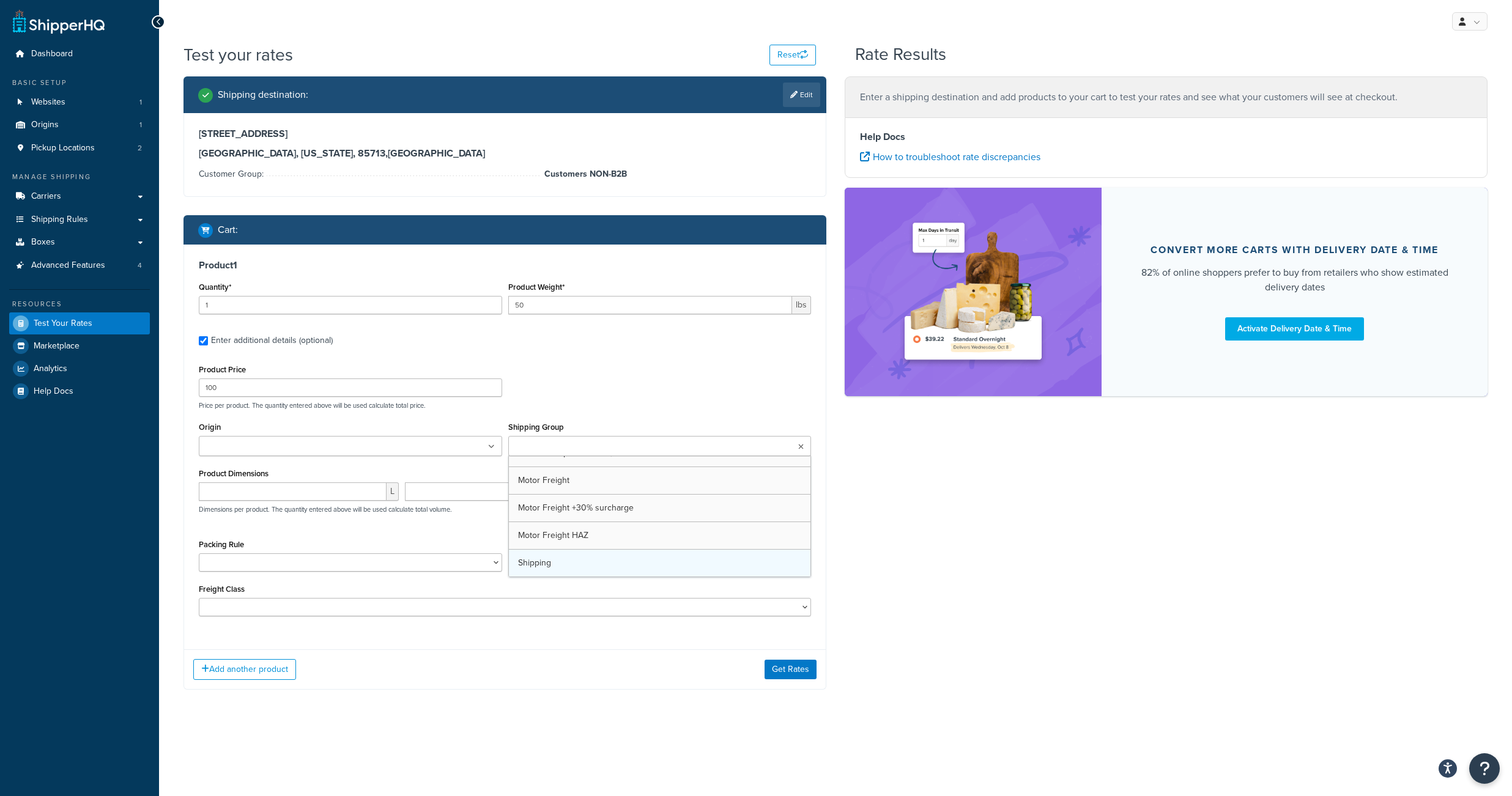
scroll to position [697, 0]
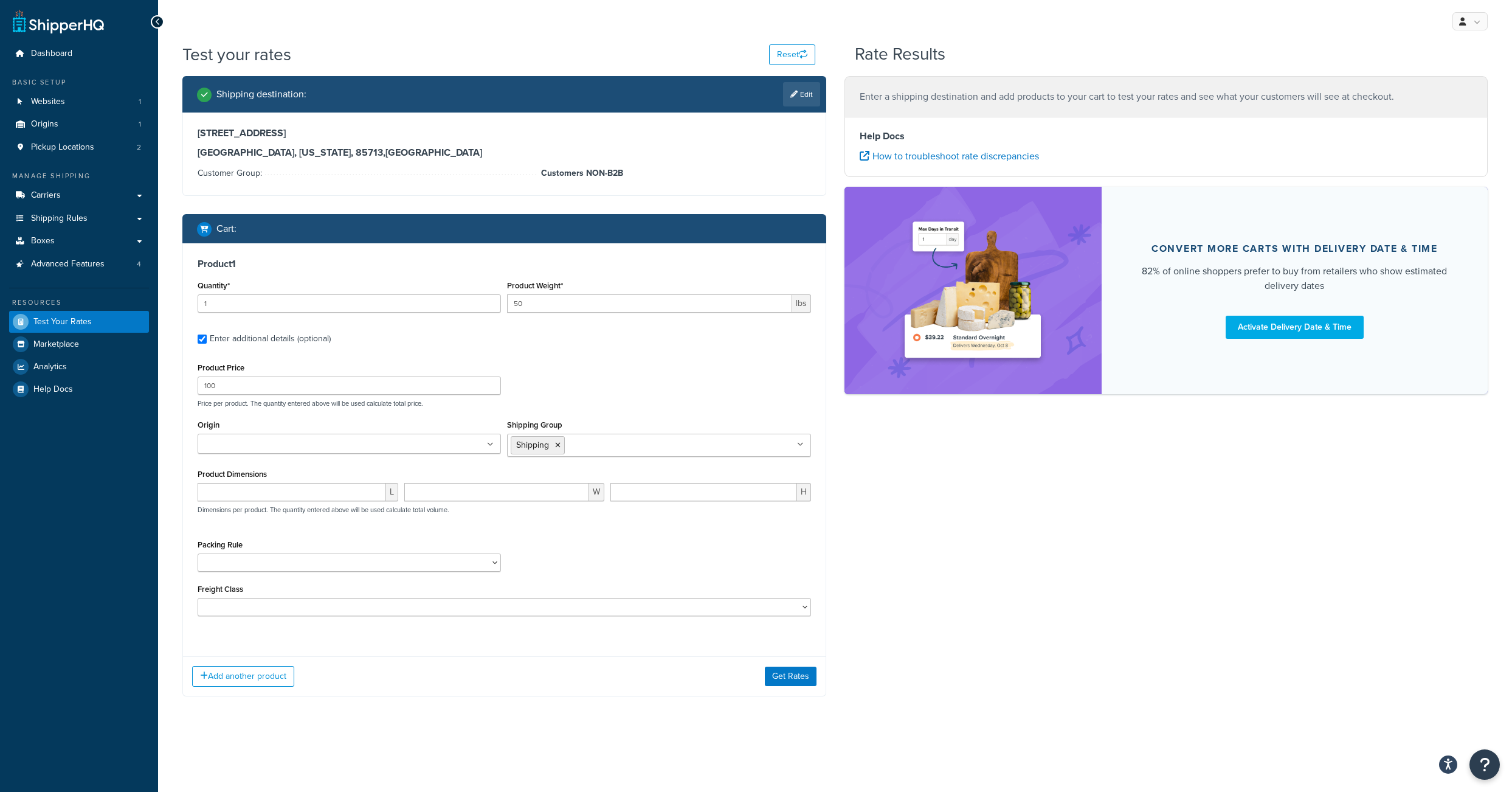
click at [635, 395] on div "Product Price 100 Price per product. The quantity entered above will be used ca…" at bounding box center [504, 384] width 620 height 48
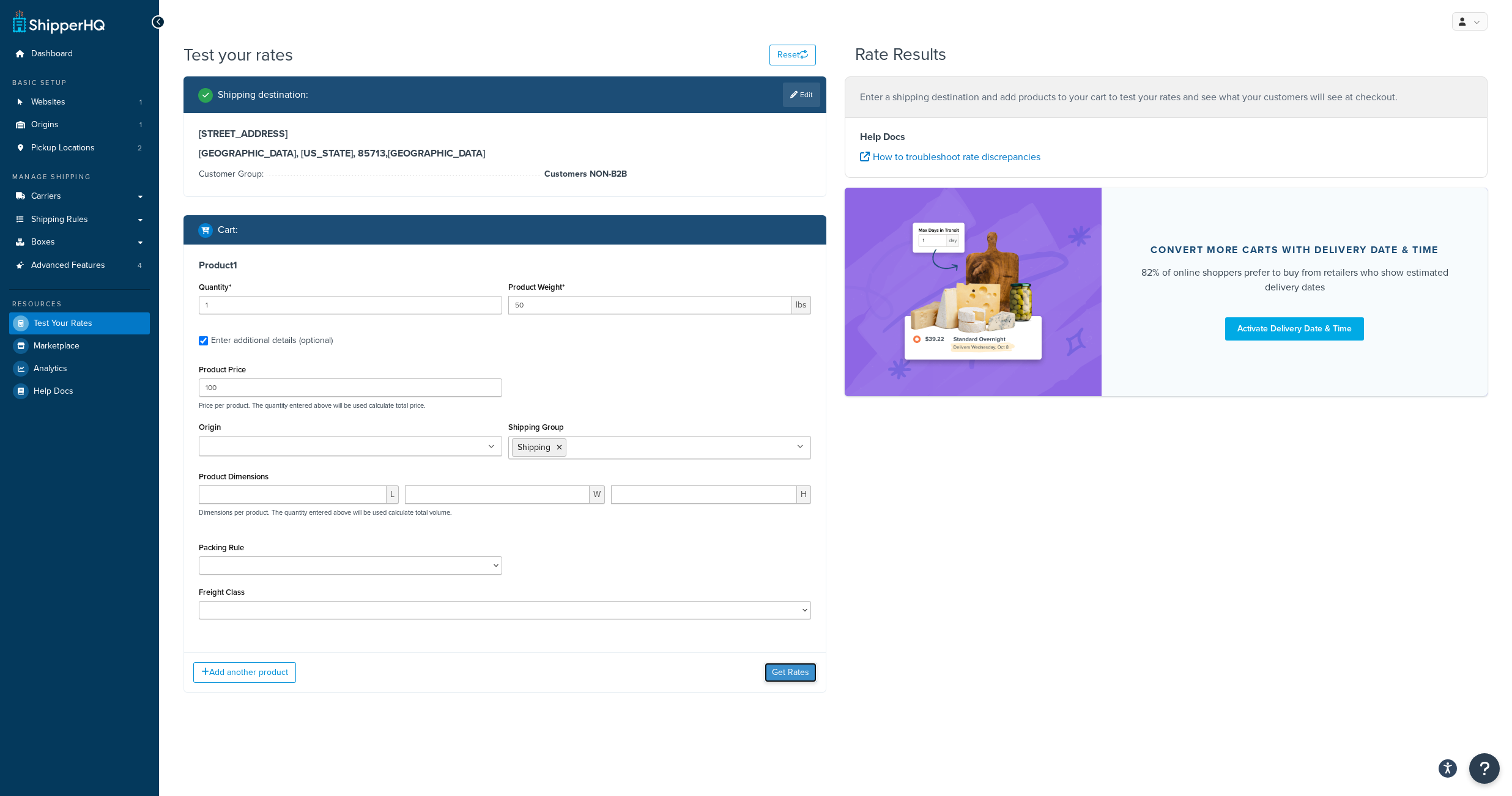
click at [774, 683] on button "Get Rates" at bounding box center [790, 673] width 52 height 20
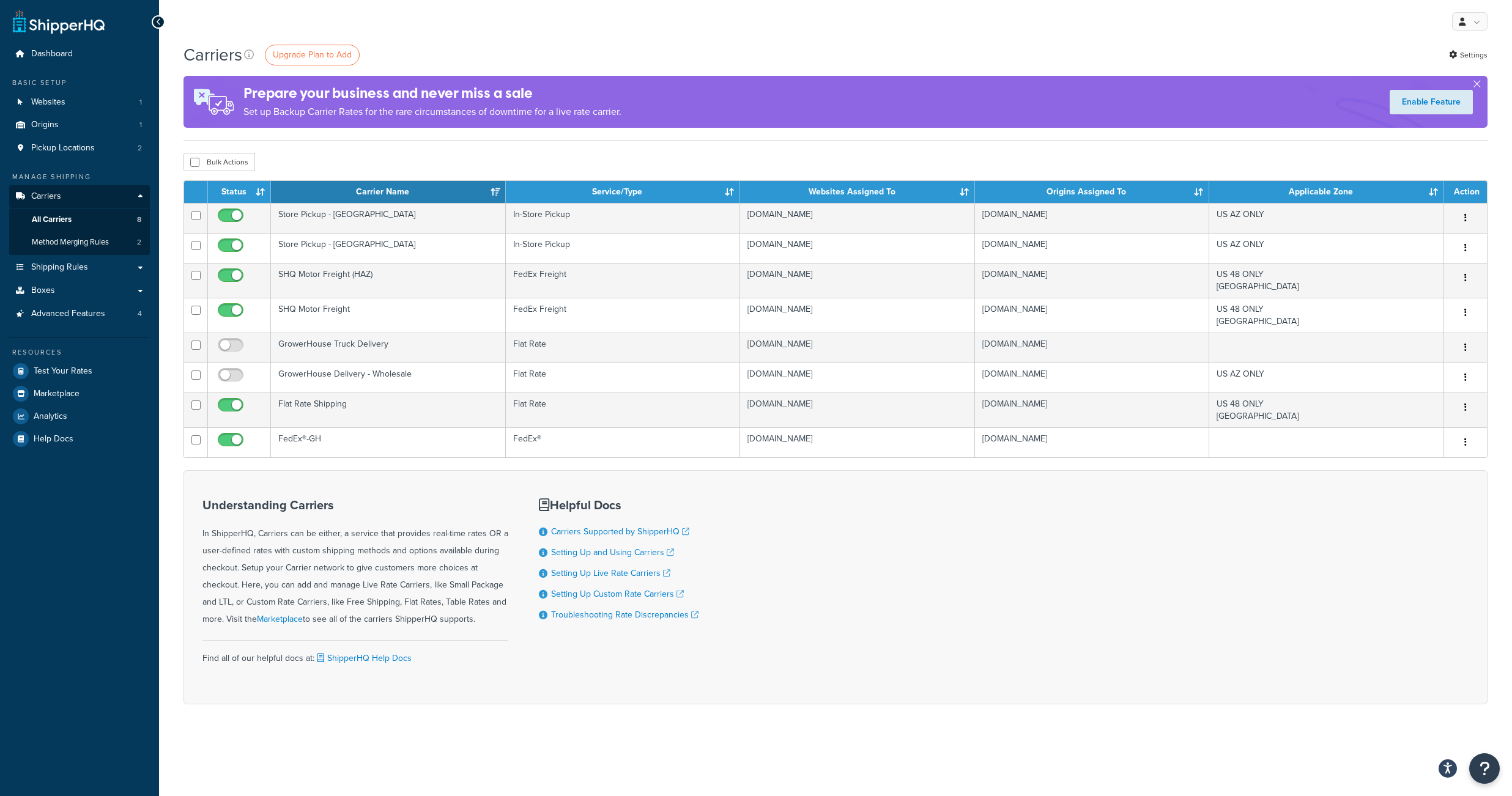
click at [510, 24] on div "My Profile Billing Global Settings Contact Us Logout" at bounding box center [835, 21] width 1353 height 43
